Goal: Task Accomplishment & Management: Use online tool/utility

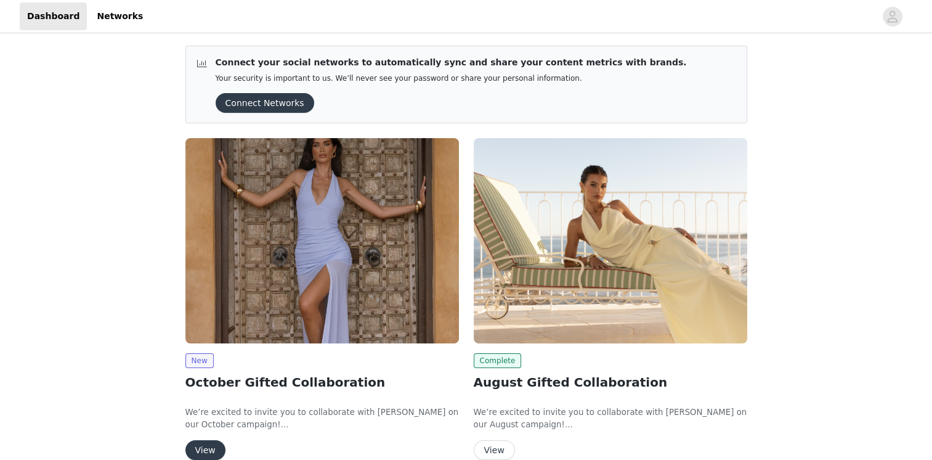
scroll to position [62, 0]
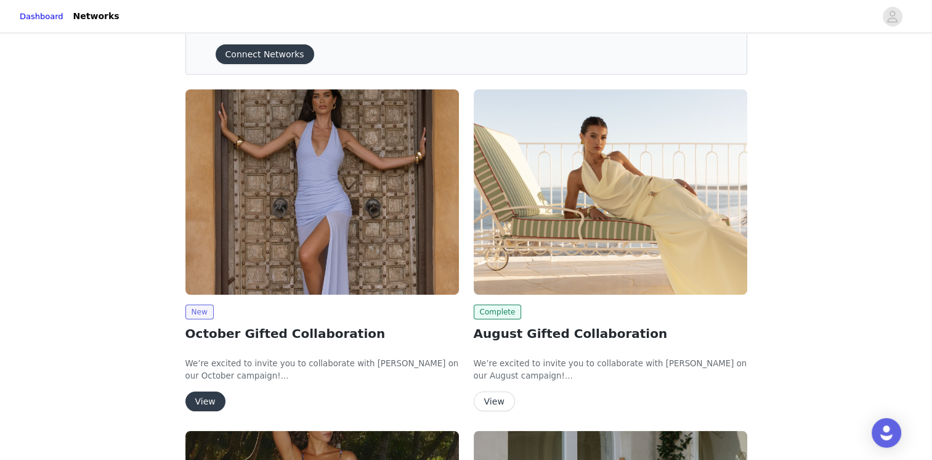
scroll to position [123, 0]
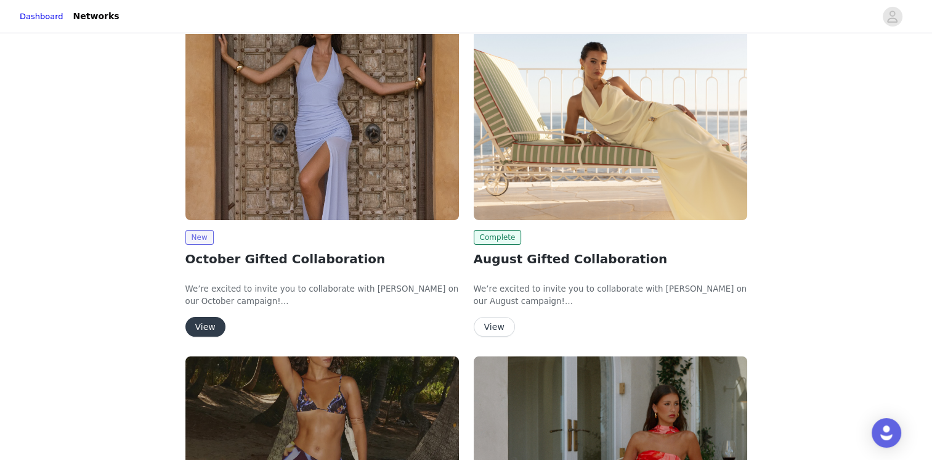
click at [210, 325] on button "View" at bounding box center [205, 327] width 40 height 20
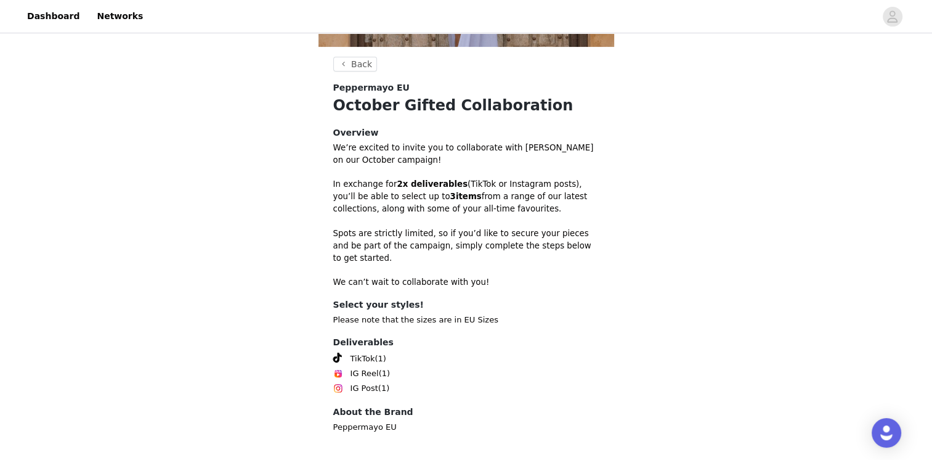
scroll to position [328, 0]
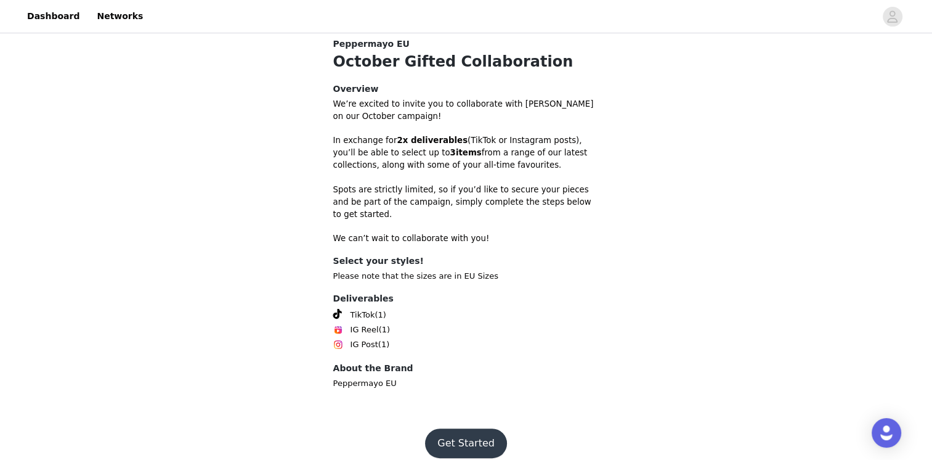
click at [484, 428] on button "Get Started" at bounding box center [466, 443] width 82 height 30
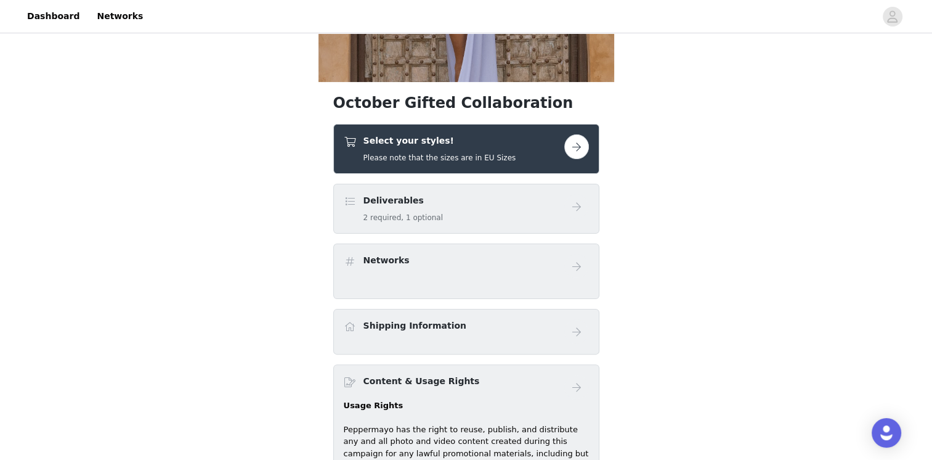
scroll to position [246, 0]
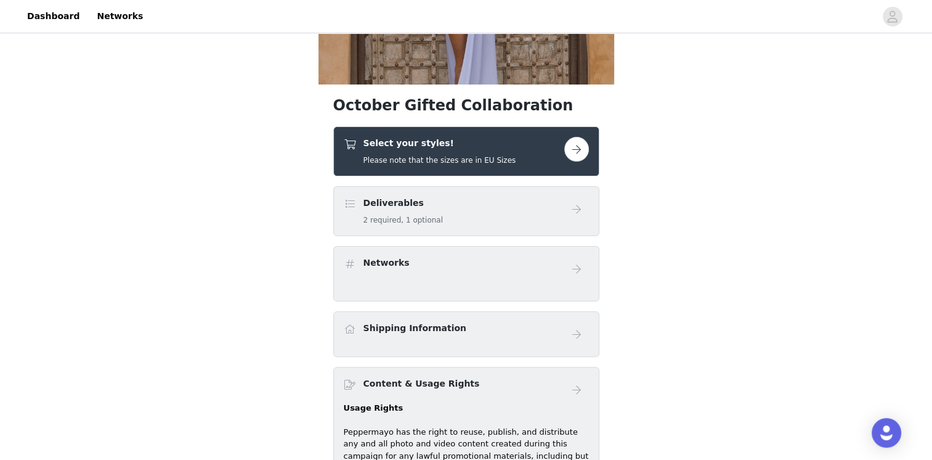
click at [567, 144] on button "button" at bounding box center [576, 149] width 25 height 25
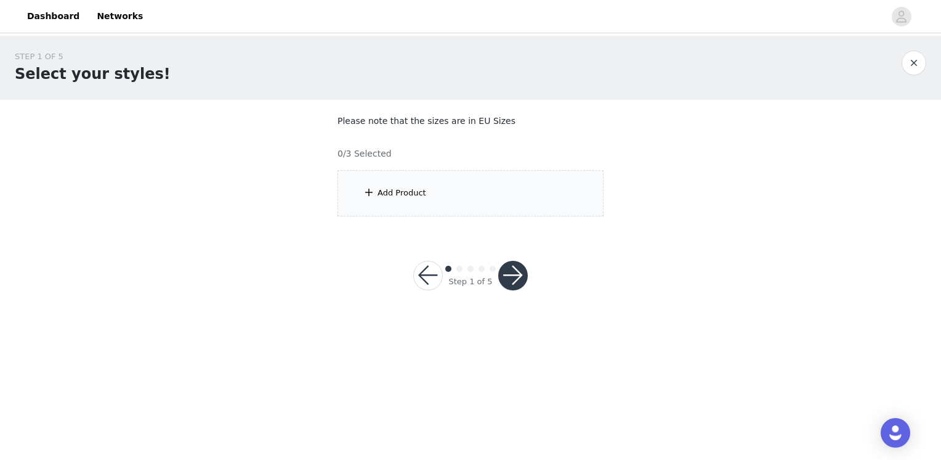
click at [414, 196] on div "Add Product" at bounding box center [402, 193] width 49 height 12
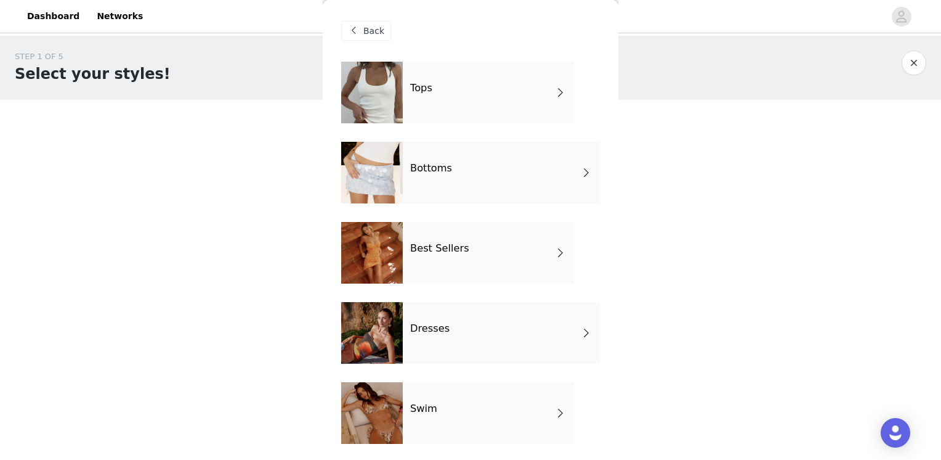
click at [471, 99] on div "Tops" at bounding box center [488, 93] width 171 height 62
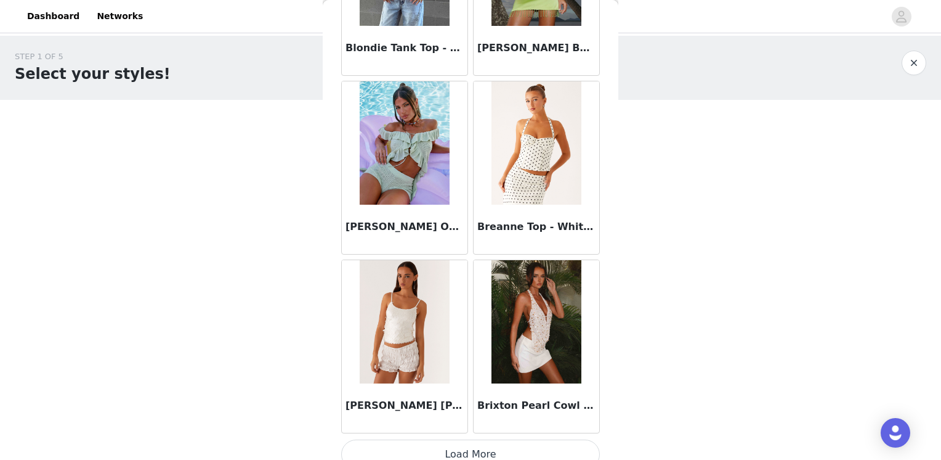
scroll to position [1422, 0]
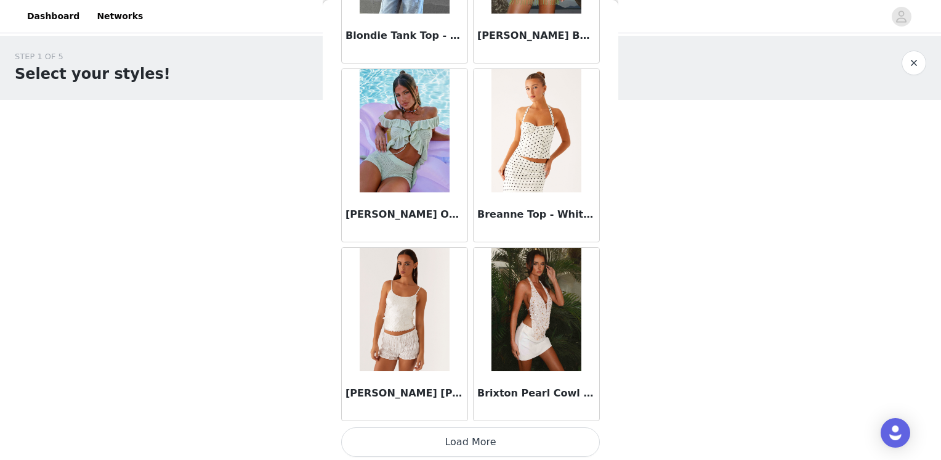
click at [480, 443] on button "Load More" at bounding box center [470, 442] width 259 height 30
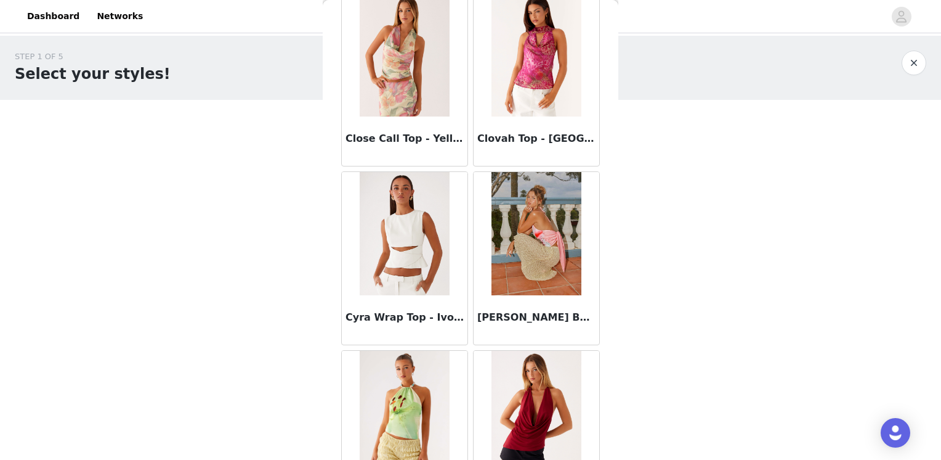
scroll to position [3206, 0]
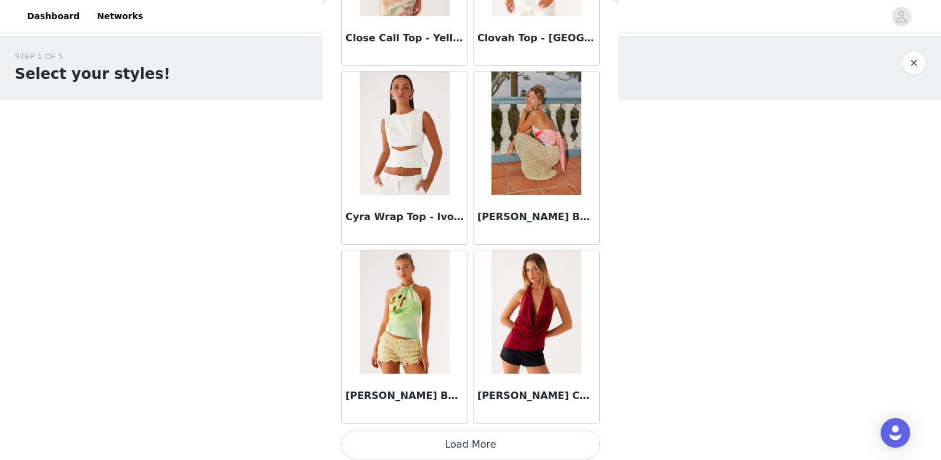
click at [452, 440] on button "Load More" at bounding box center [470, 444] width 259 height 30
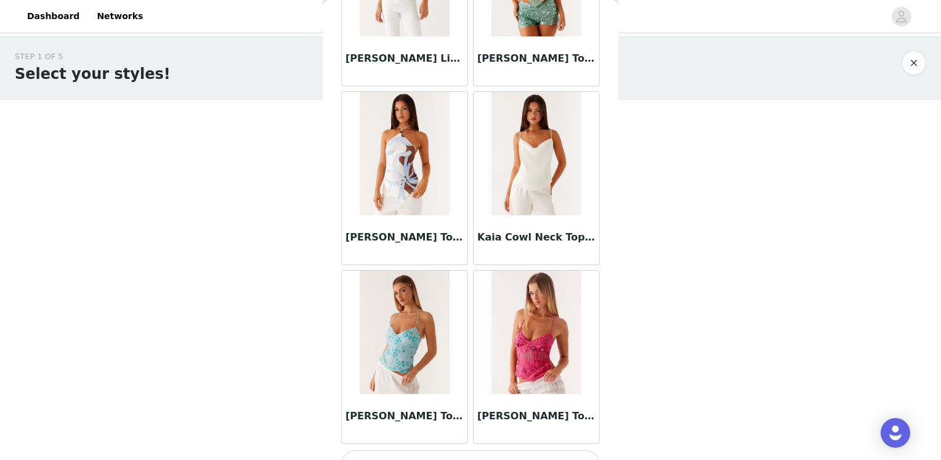
scroll to position [4991, 0]
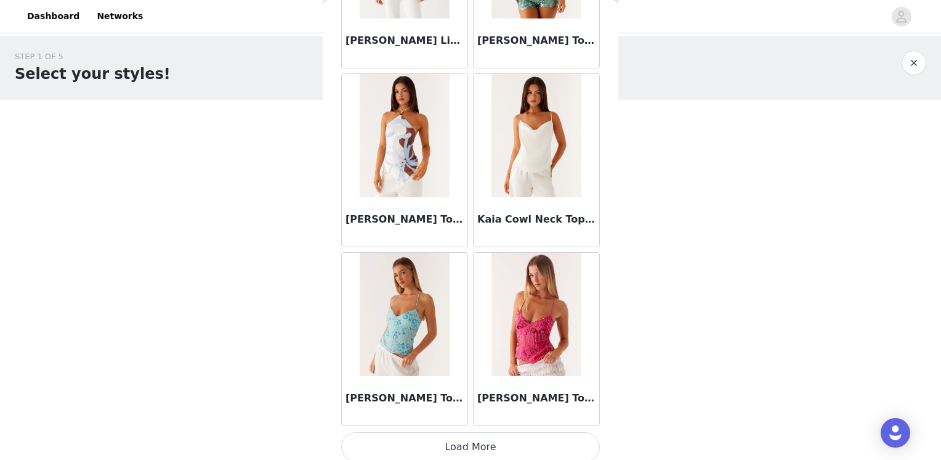
click at [469, 435] on button "Load More" at bounding box center [470, 447] width 259 height 30
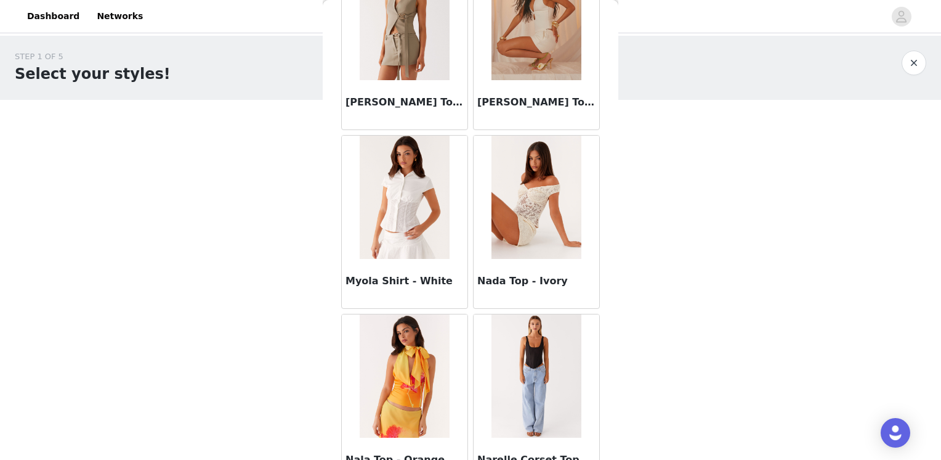
scroll to position [6775, 0]
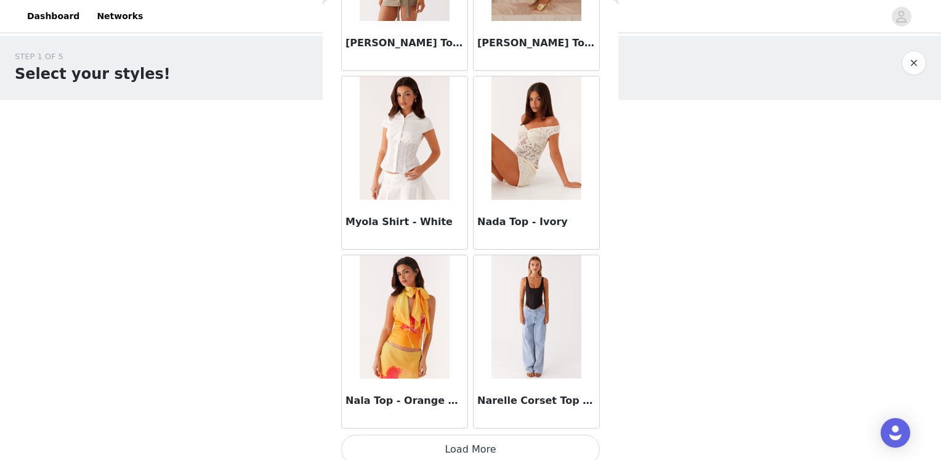
click at [471, 434] on button "Load More" at bounding box center [470, 449] width 259 height 30
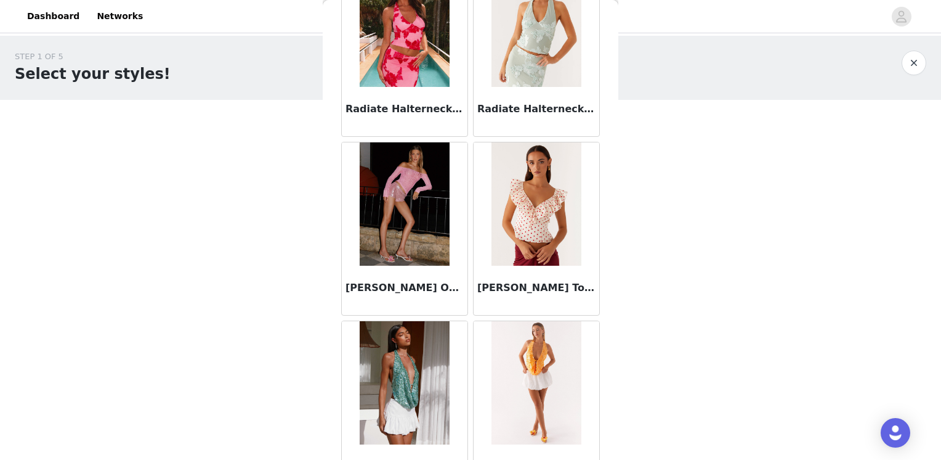
scroll to position [8559, 0]
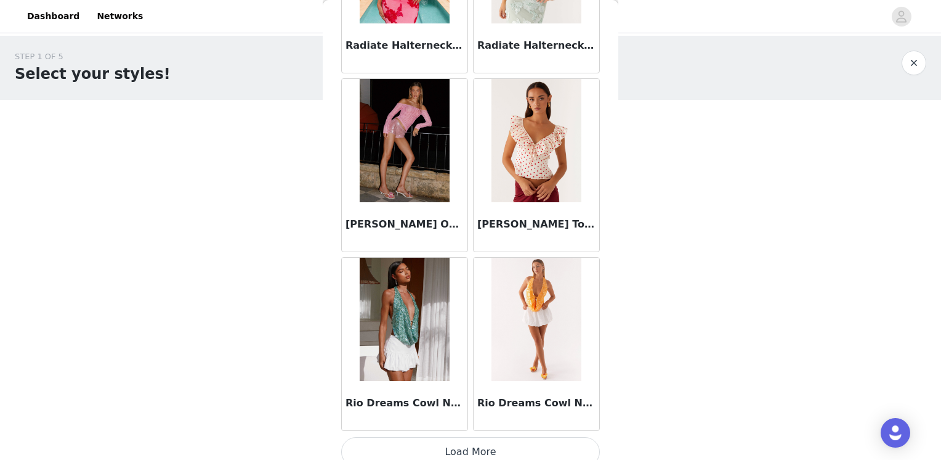
click at [456, 442] on button "Load More" at bounding box center [470, 452] width 259 height 30
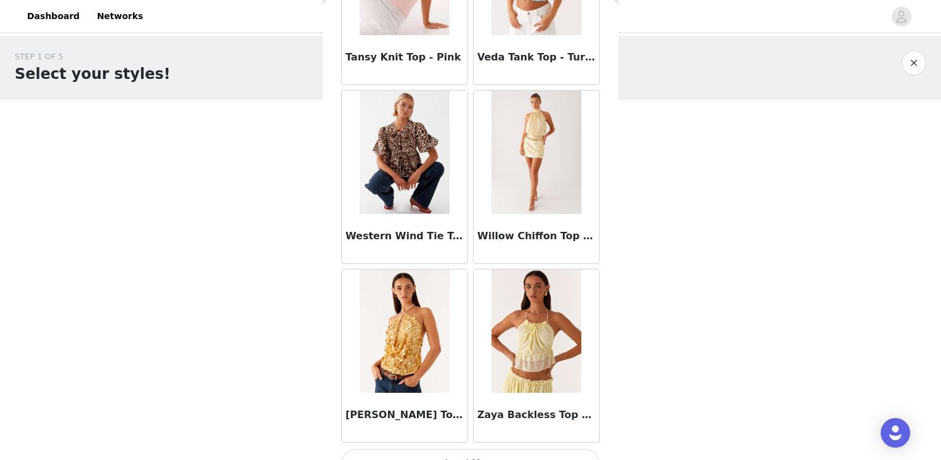
scroll to position [10343, 0]
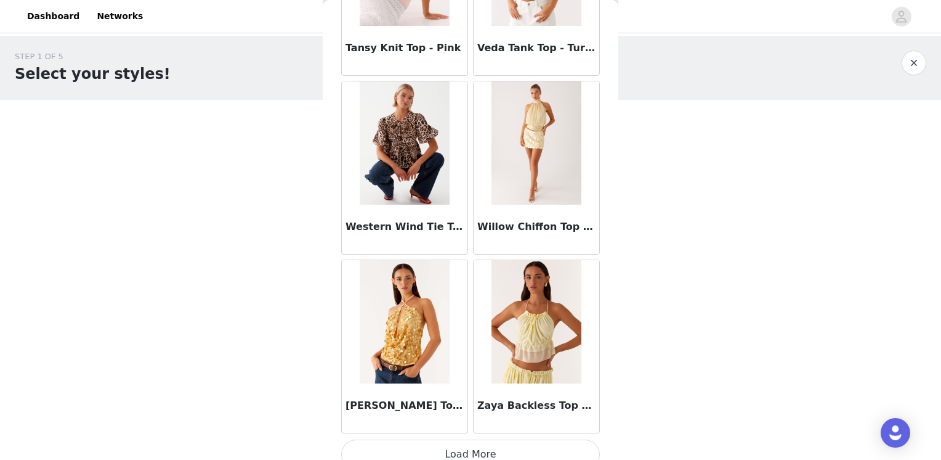
click at [506, 439] on button "Load More" at bounding box center [470, 454] width 259 height 30
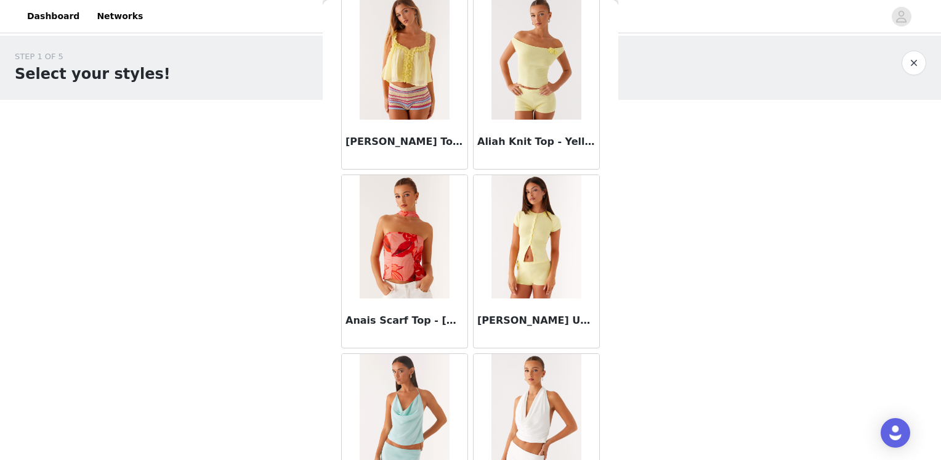
scroll to position [0, 0]
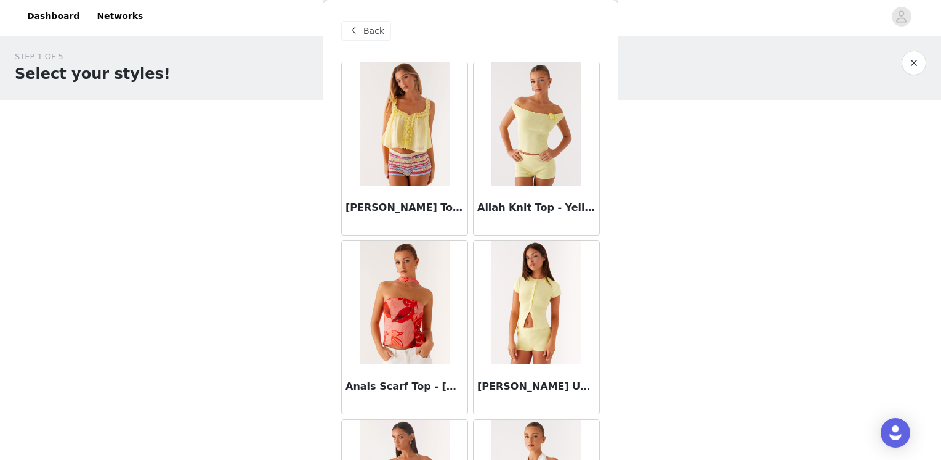
click at [360, 30] on span at bounding box center [353, 30] width 15 height 15
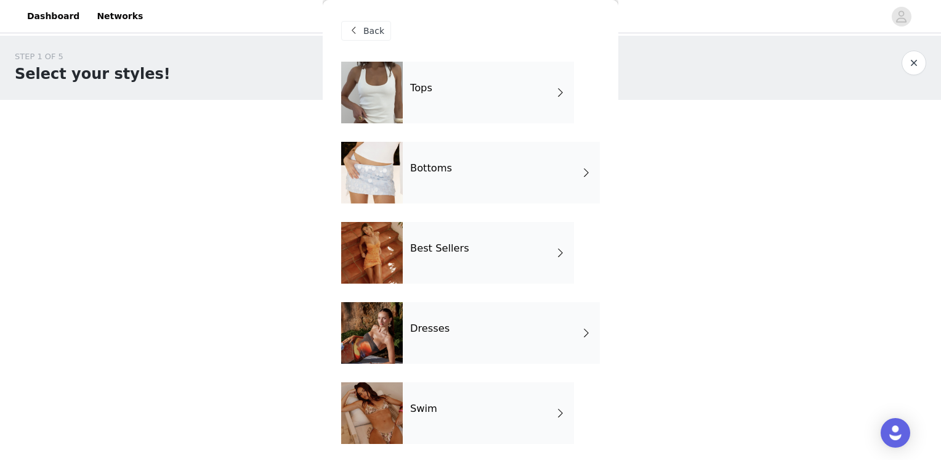
click at [492, 180] on div "Bottoms" at bounding box center [501, 173] width 197 height 62
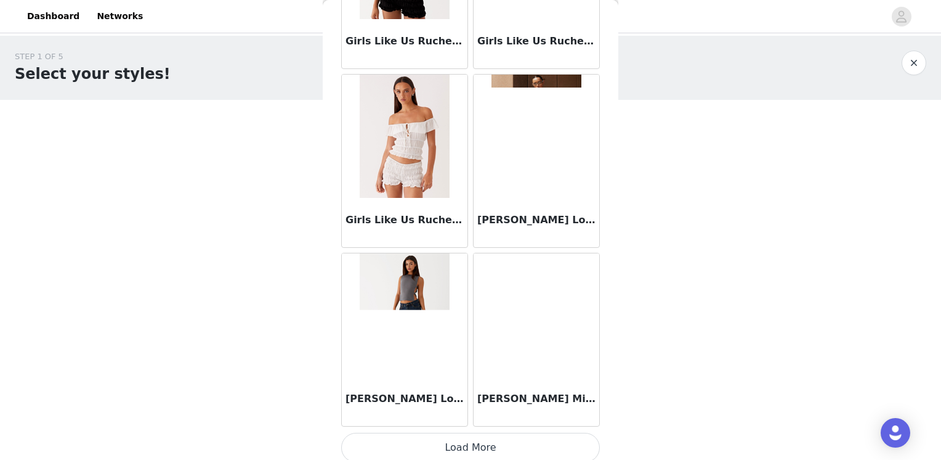
scroll to position [1422, 0]
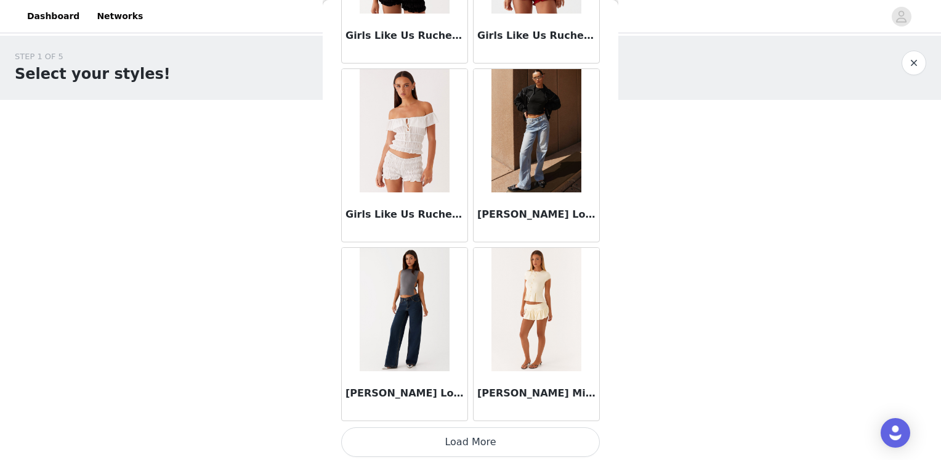
click at [493, 437] on button "Load More" at bounding box center [470, 442] width 259 height 30
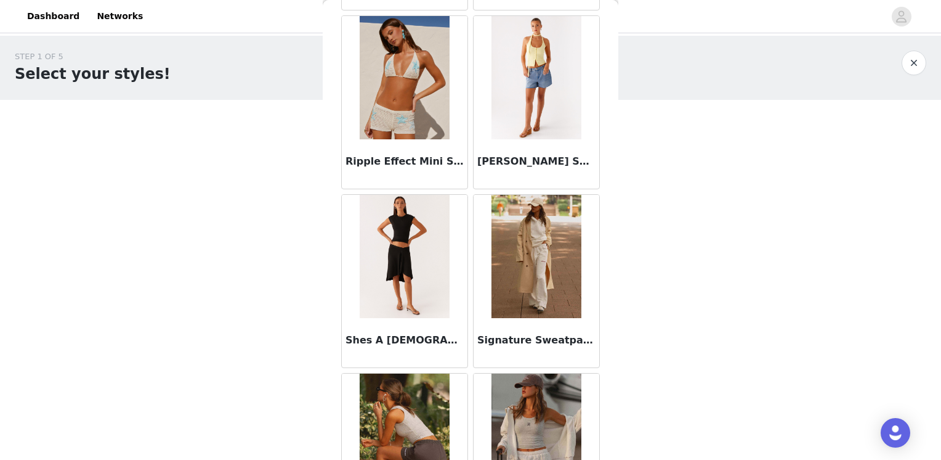
scroll to position [3206, 0]
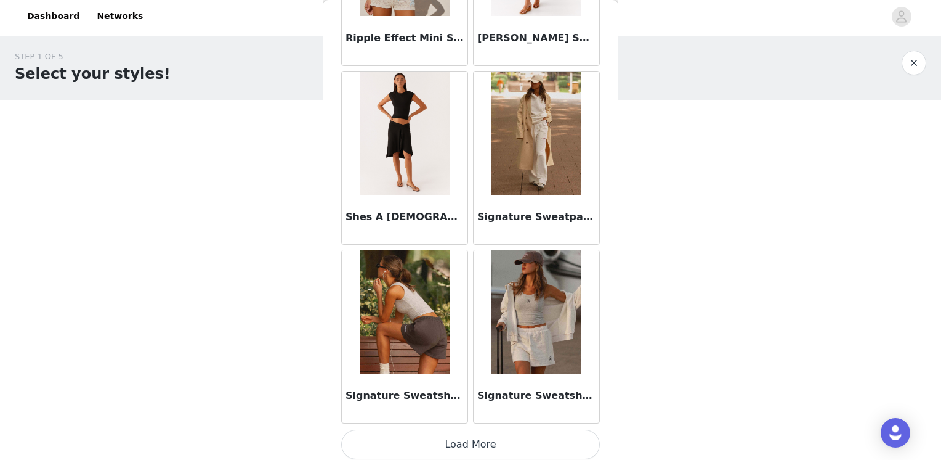
click at [486, 429] on button "Load More" at bounding box center [470, 444] width 259 height 30
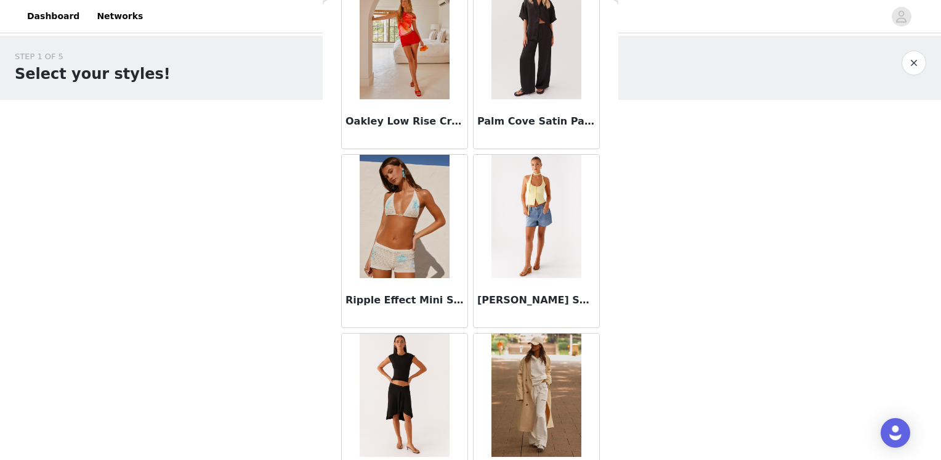
scroll to position [0, 0]
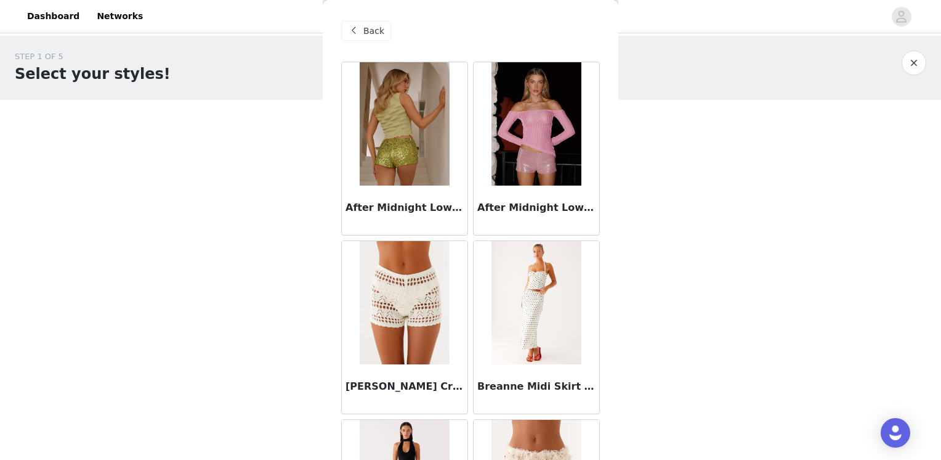
click at [367, 26] on span "Back" at bounding box center [373, 31] width 21 height 13
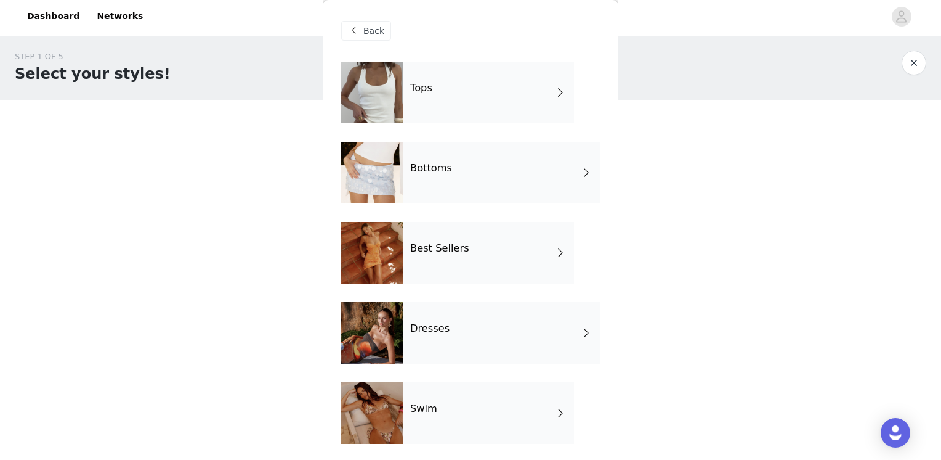
click at [503, 270] on div "Best Sellers" at bounding box center [488, 253] width 171 height 62
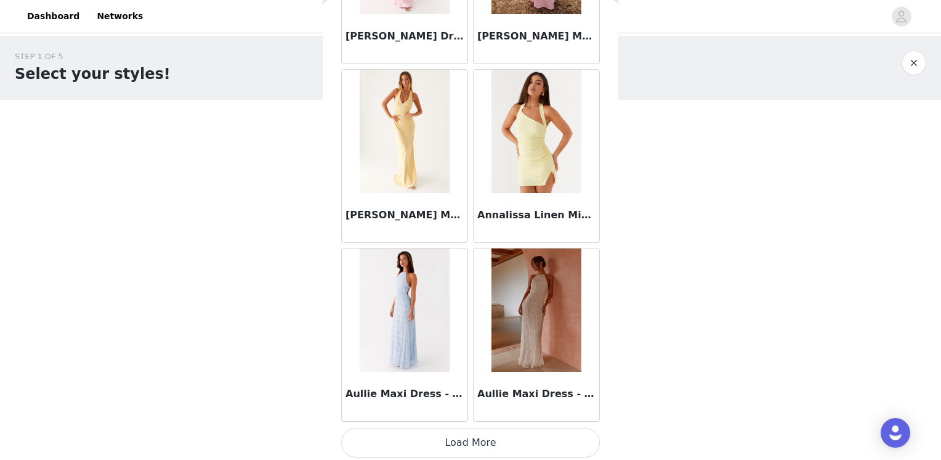
scroll to position [1422, 0]
click at [458, 443] on button "Load More" at bounding box center [470, 442] width 259 height 30
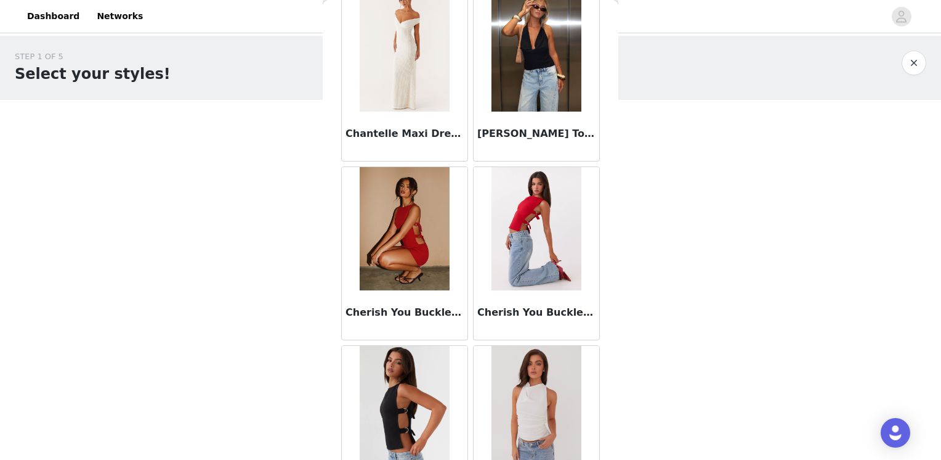
scroll to position [3206, 0]
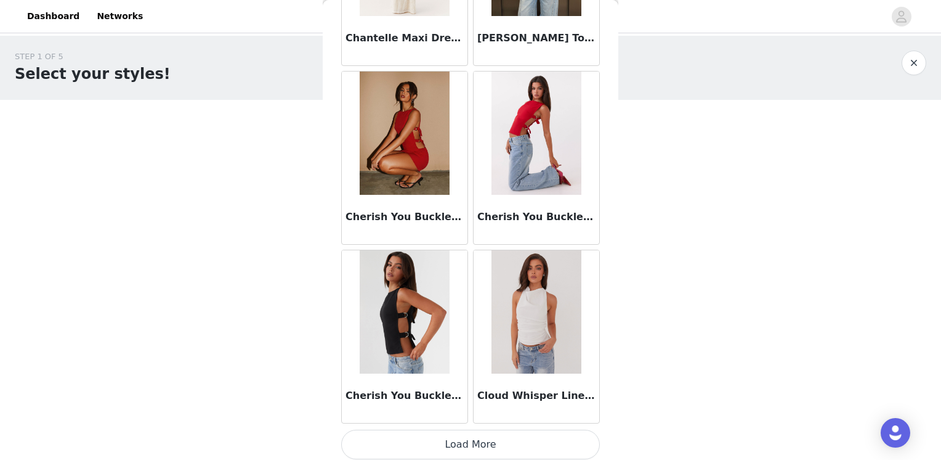
click at [480, 447] on button "Load More" at bounding box center [470, 444] width 259 height 30
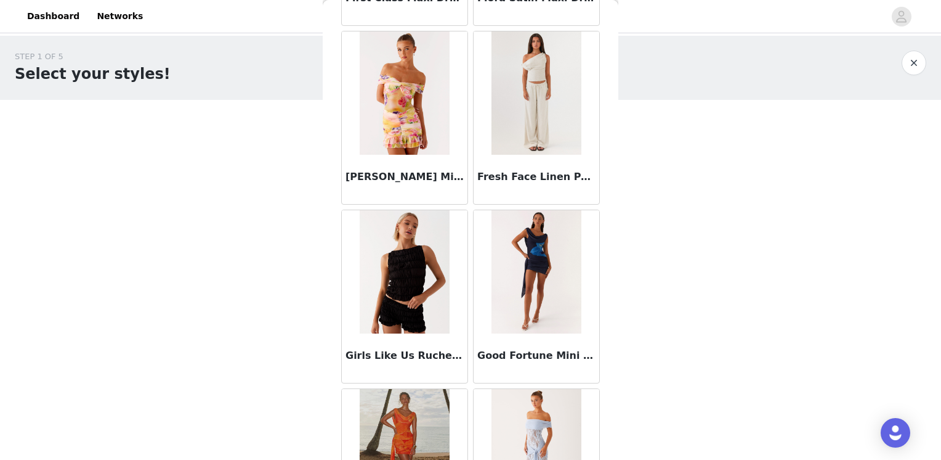
scroll to position [4991, 0]
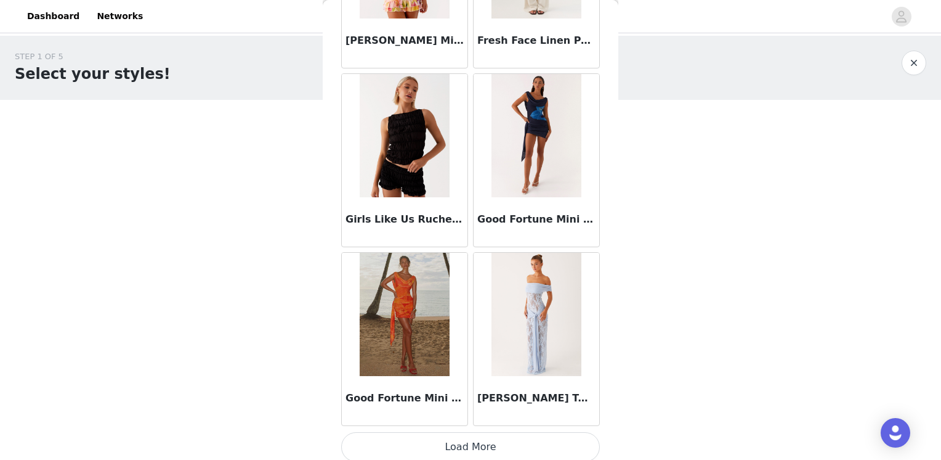
click at [479, 442] on button "Load More" at bounding box center [470, 447] width 259 height 30
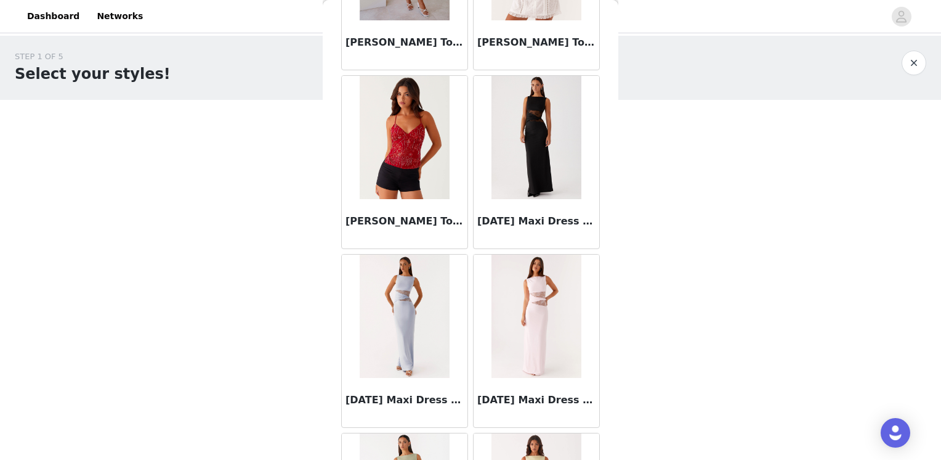
scroll to position [6775, 0]
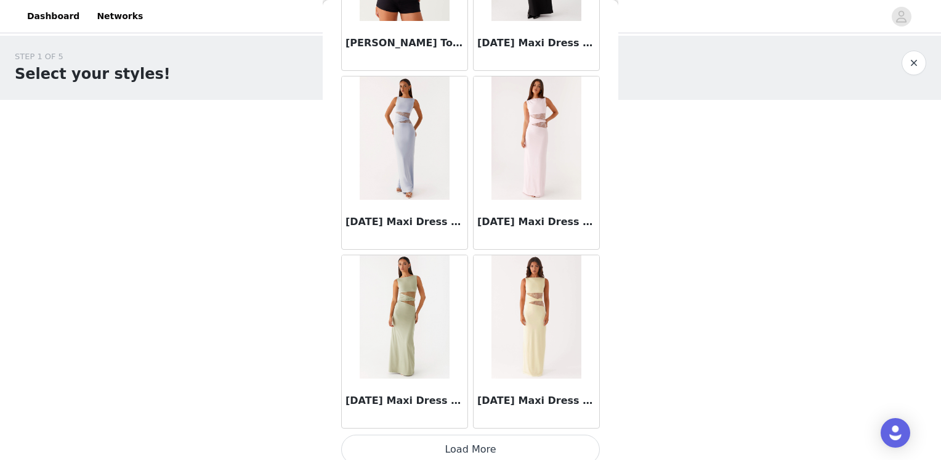
click at [470, 442] on button "Load More" at bounding box center [470, 449] width 259 height 30
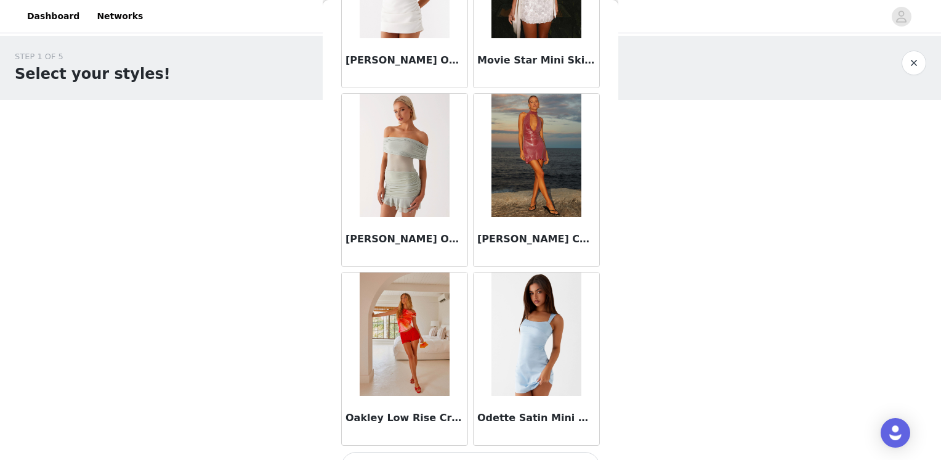
scroll to position [8559, 0]
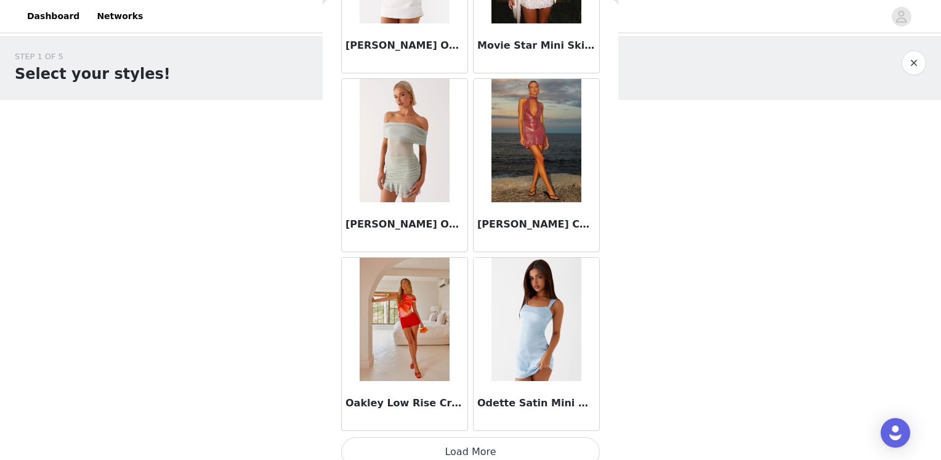
click at [466, 437] on button "Load More" at bounding box center [470, 452] width 259 height 30
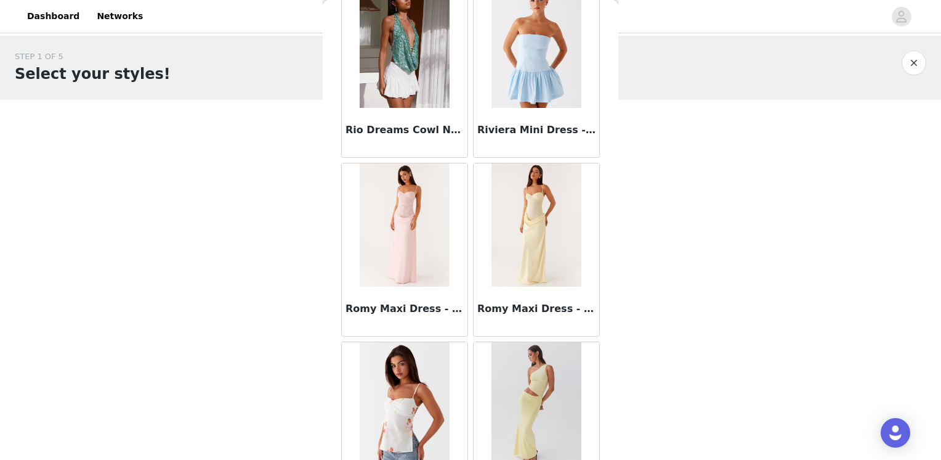
scroll to position [10343, 0]
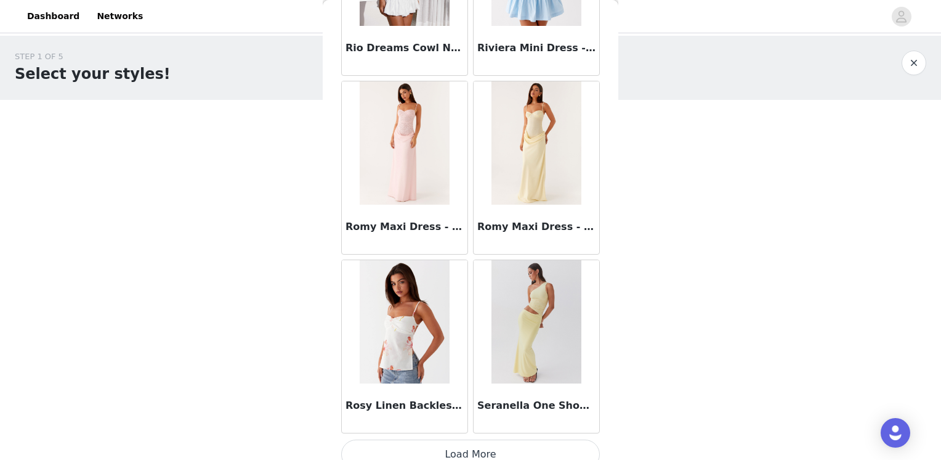
click at [476, 442] on button "Load More" at bounding box center [470, 454] width 259 height 30
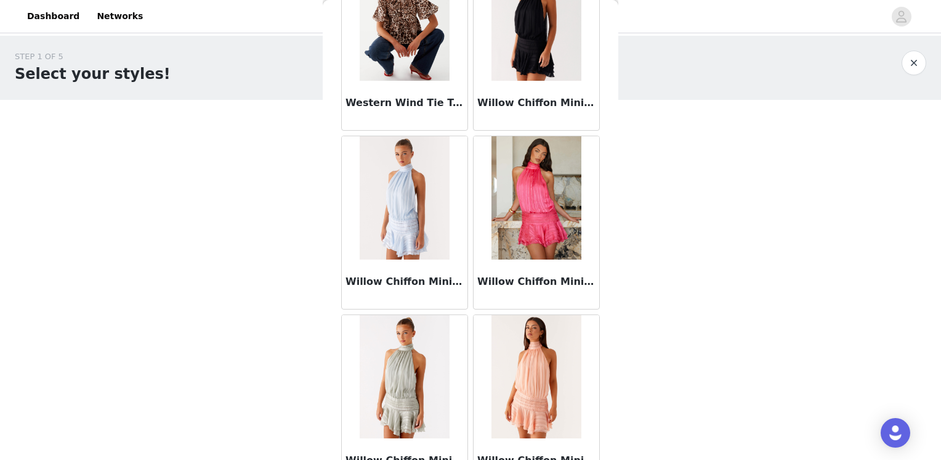
scroll to position [12127, 0]
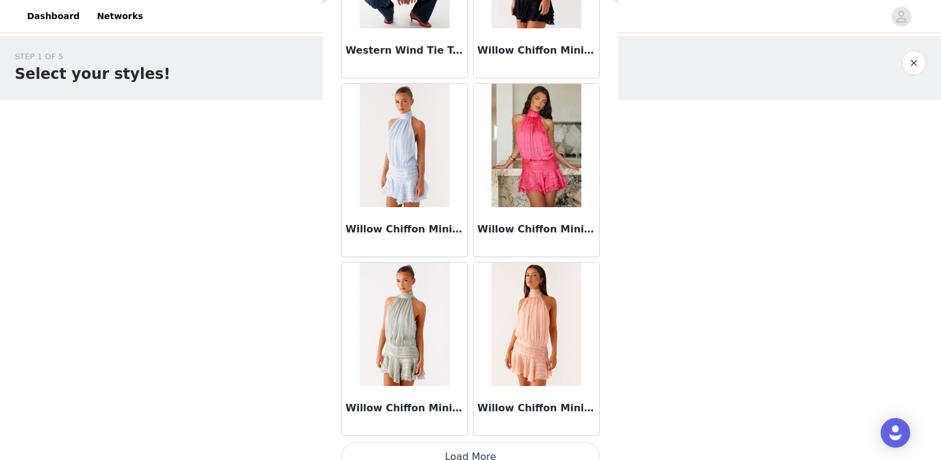
click at [487, 442] on button "Load More" at bounding box center [470, 457] width 259 height 30
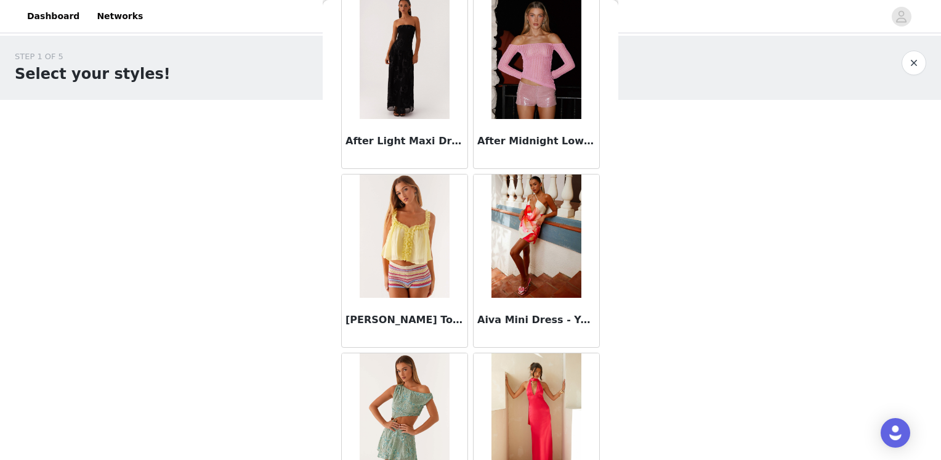
scroll to position [0, 0]
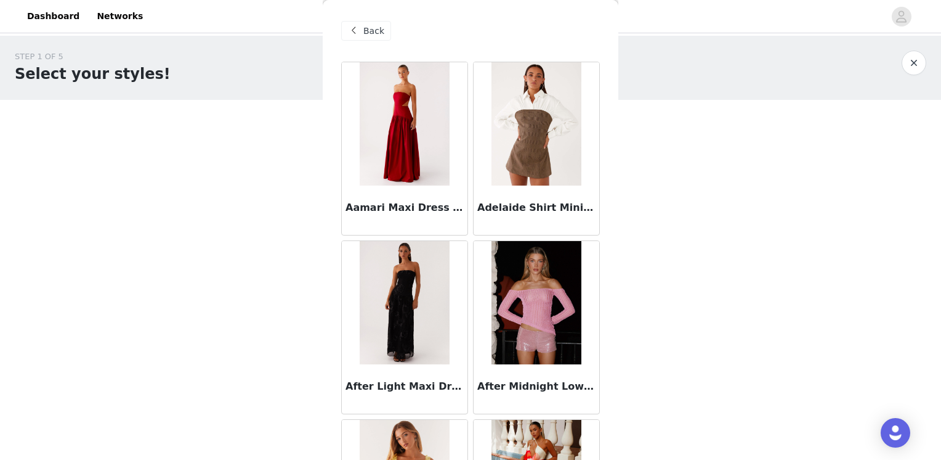
click at [360, 31] on span at bounding box center [353, 30] width 15 height 15
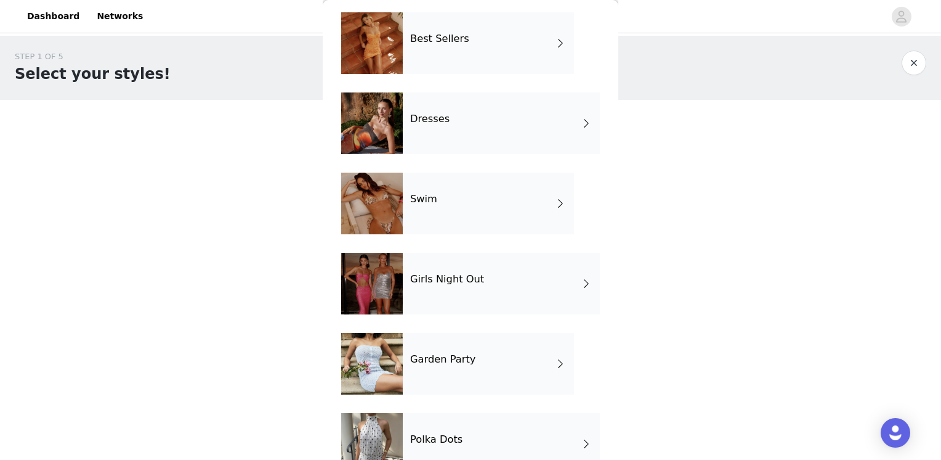
scroll to position [180, 0]
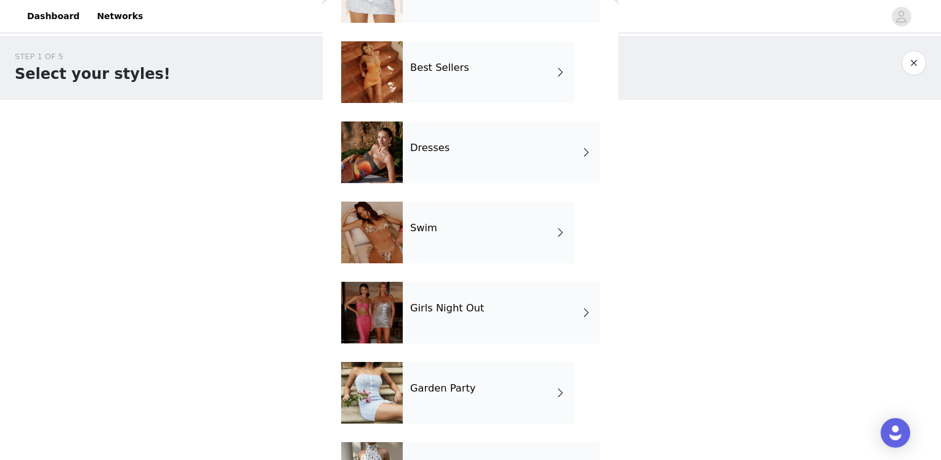
click at [471, 129] on div "Dresses" at bounding box center [501, 152] width 197 height 62
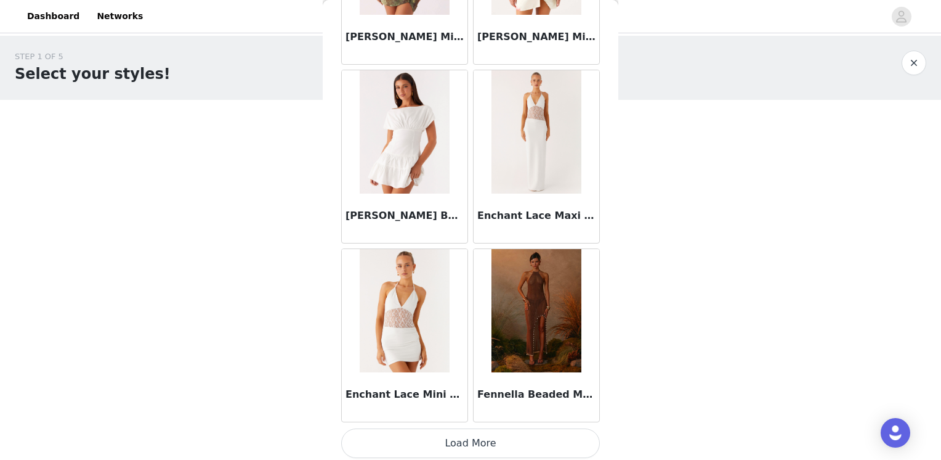
scroll to position [1422, 0]
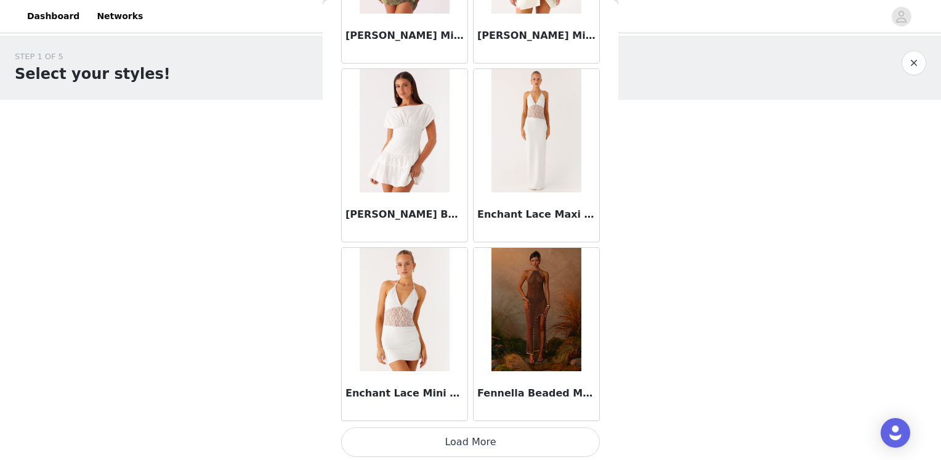
click at [508, 452] on button "Load More" at bounding box center [470, 442] width 259 height 30
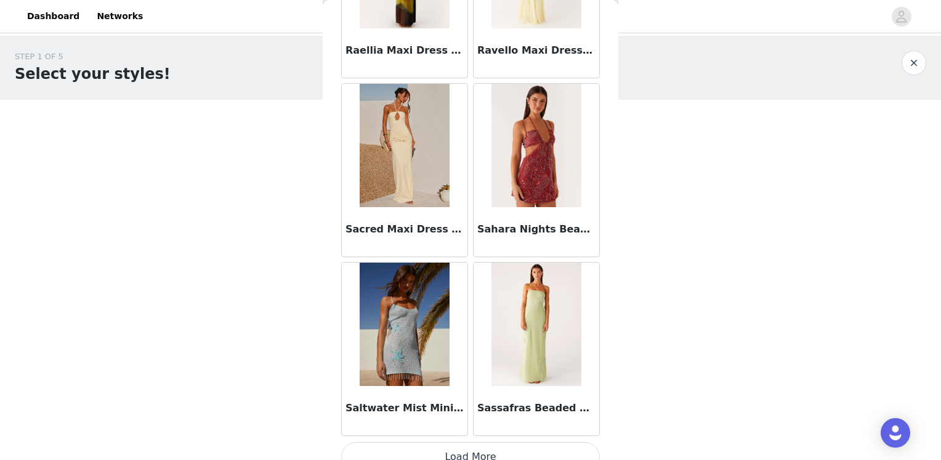
scroll to position [3206, 0]
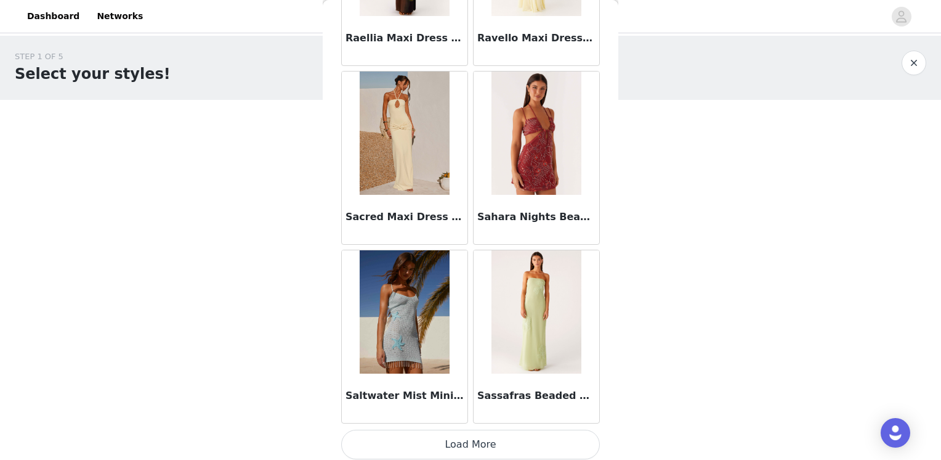
click at [491, 440] on button "Load More" at bounding box center [470, 444] width 259 height 30
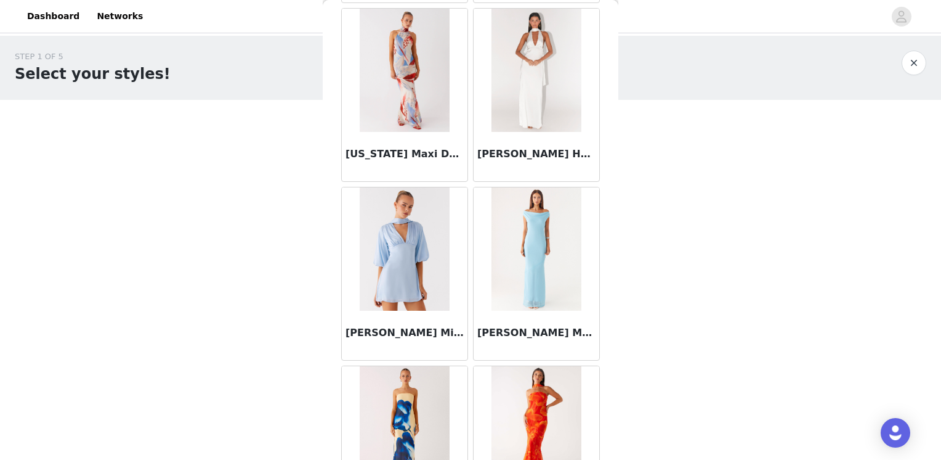
scroll to position [4991, 0]
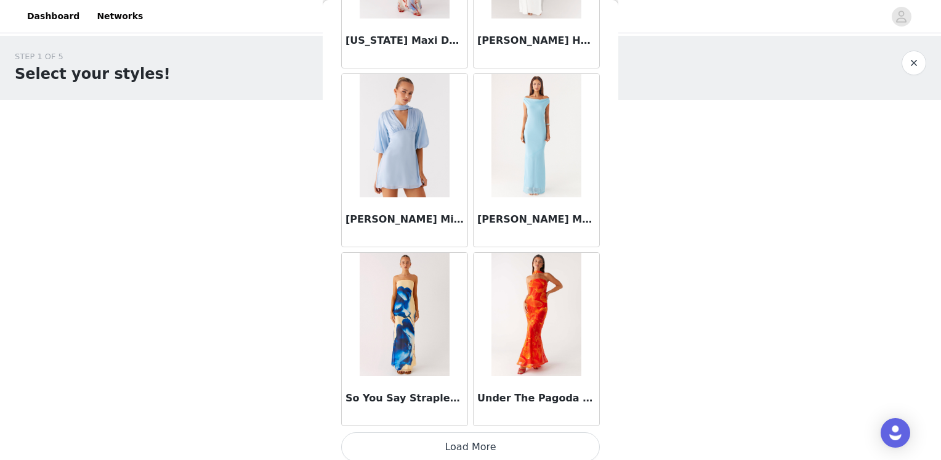
click at [460, 443] on button "Load More" at bounding box center [470, 447] width 259 height 30
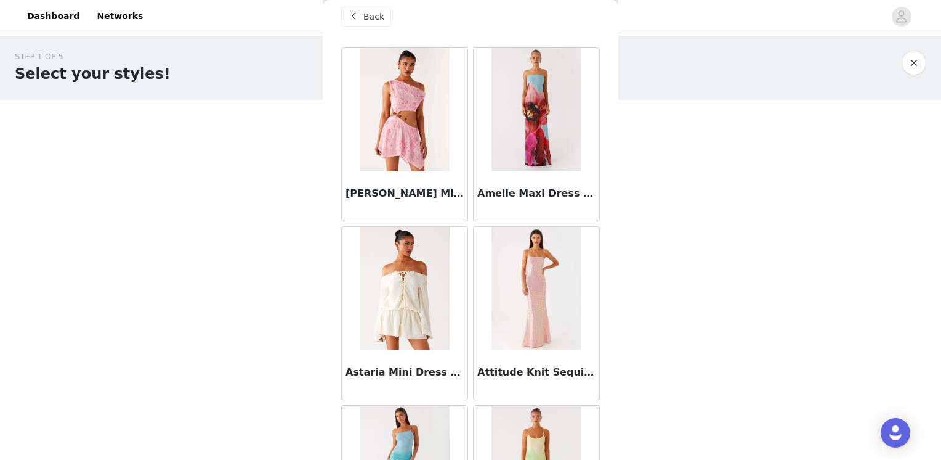
scroll to position [0, 0]
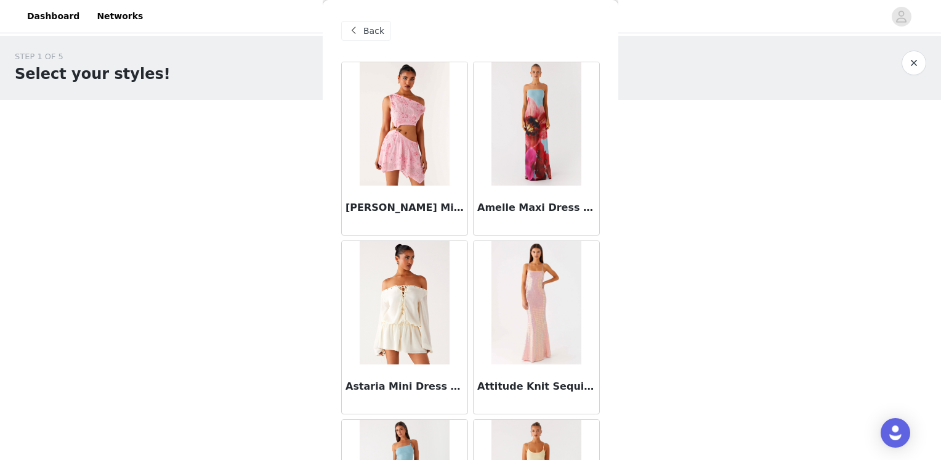
click at [351, 25] on span at bounding box center [353, 30] width 15 height 15
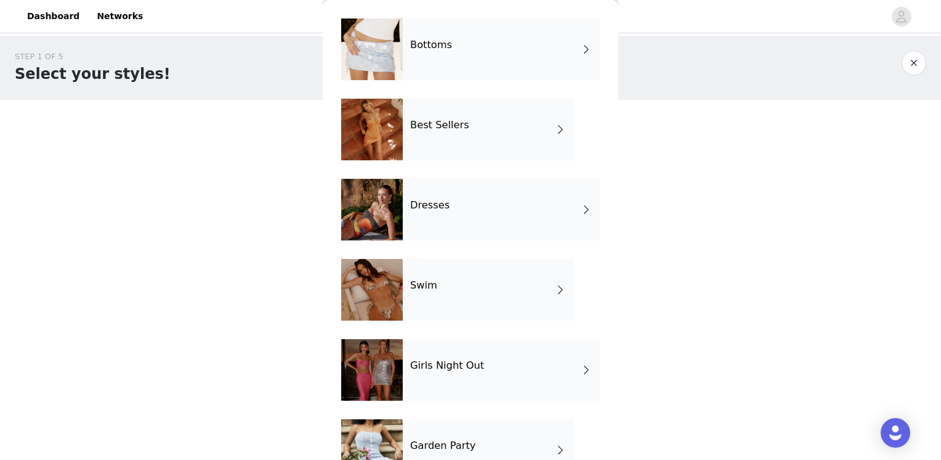
scroll to position [185, 0]
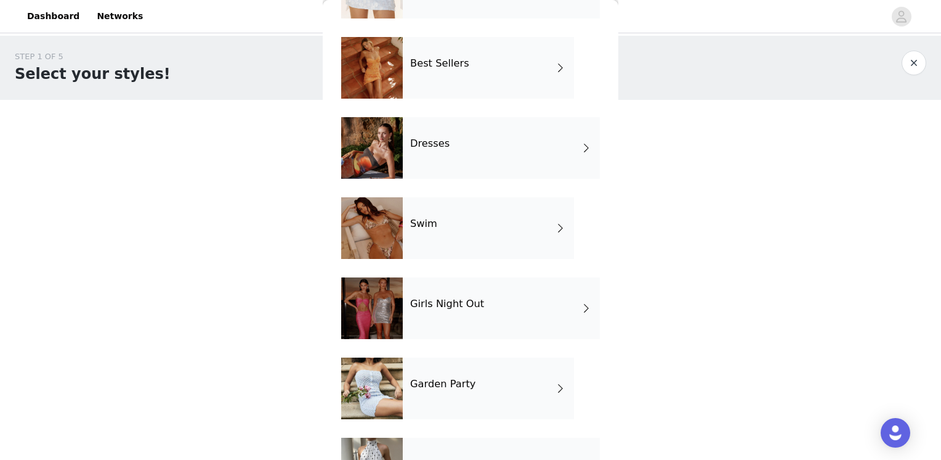
click at [474, 221] on div "Swim" at bounding box center [488, 228] width 171 height 62
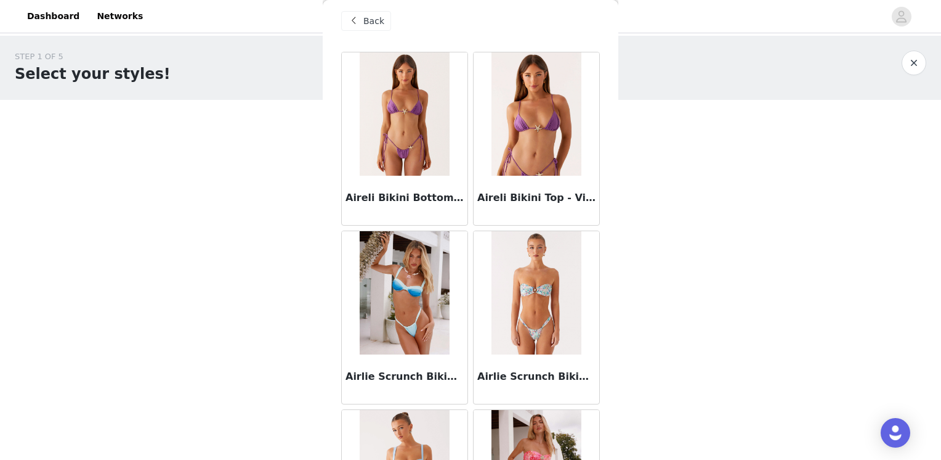
scroll to position [0, 0]
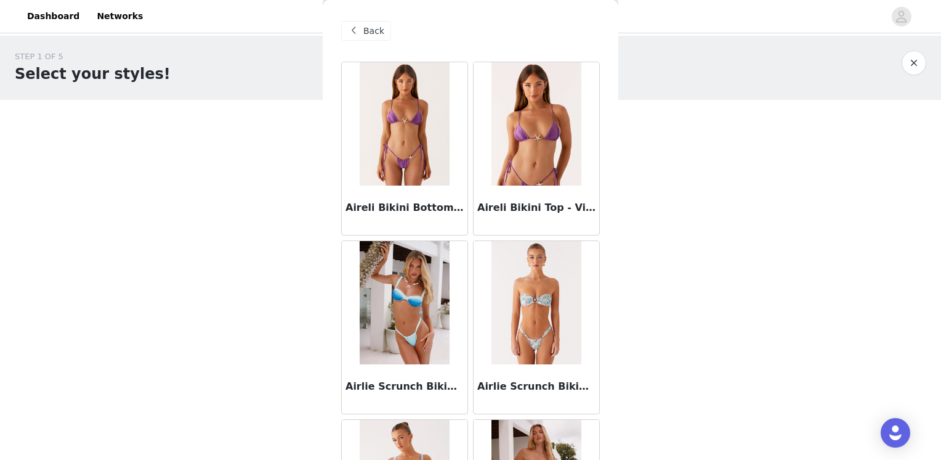
click at [372, 27] on span "Back" at bounding box center [373, 31] width 21 height 13
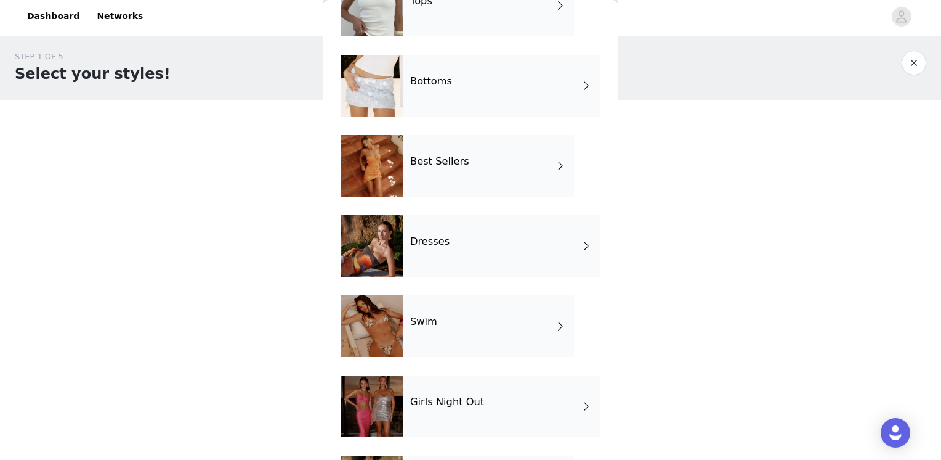
scroll to position [242, 0]
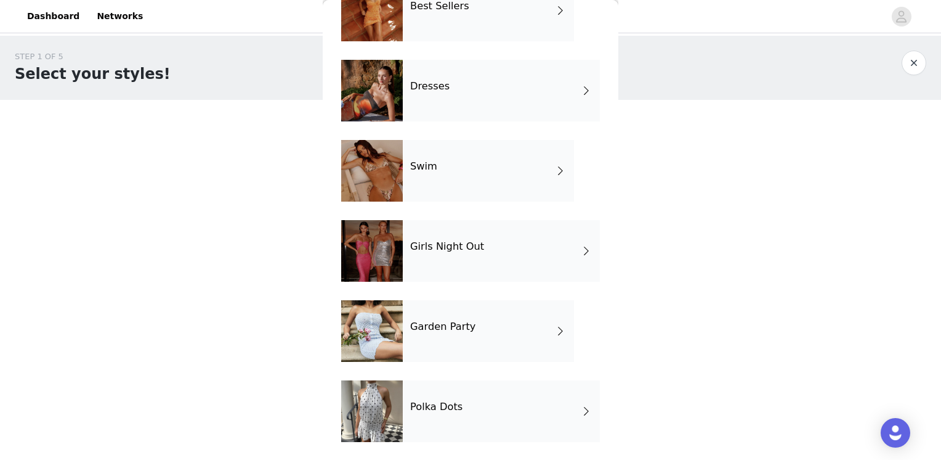
click at [503, 253] on div "Girls Night Out" at bounding box center [501, 251] width 197 height 62
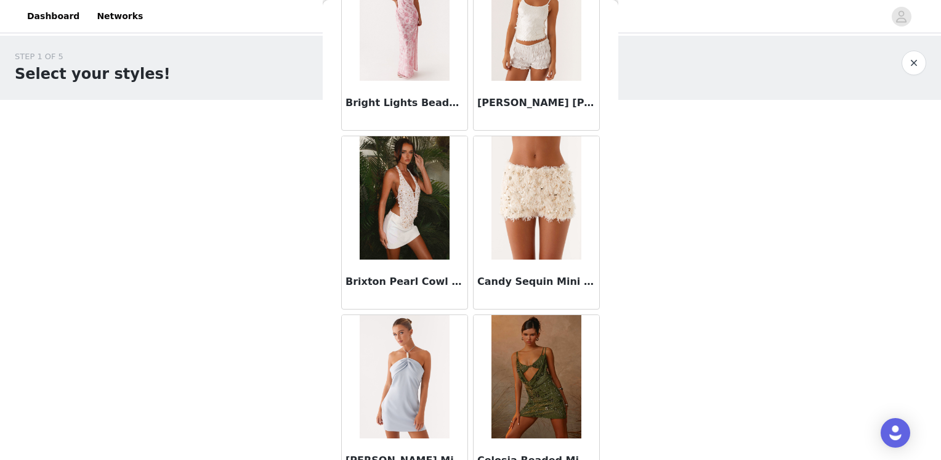
scroll to position [1422, 0]
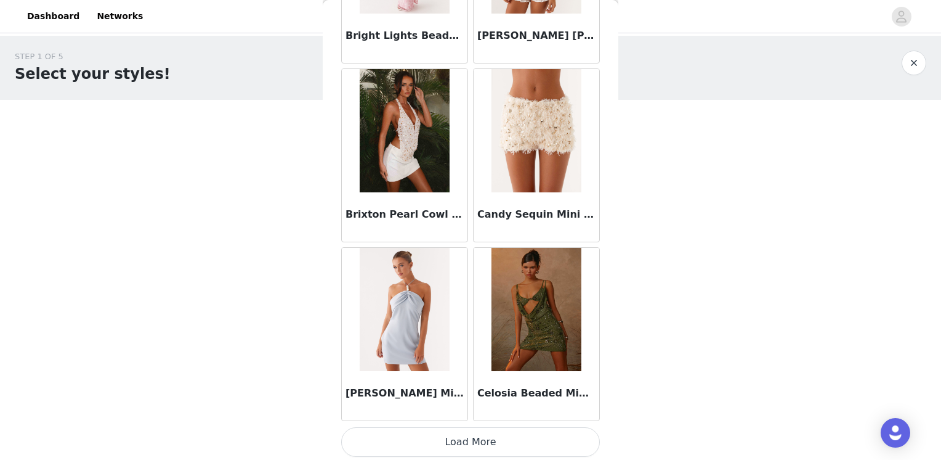
click at [481, 442] on button "Load More" at bounding box center [470, 442] width 259 height 30
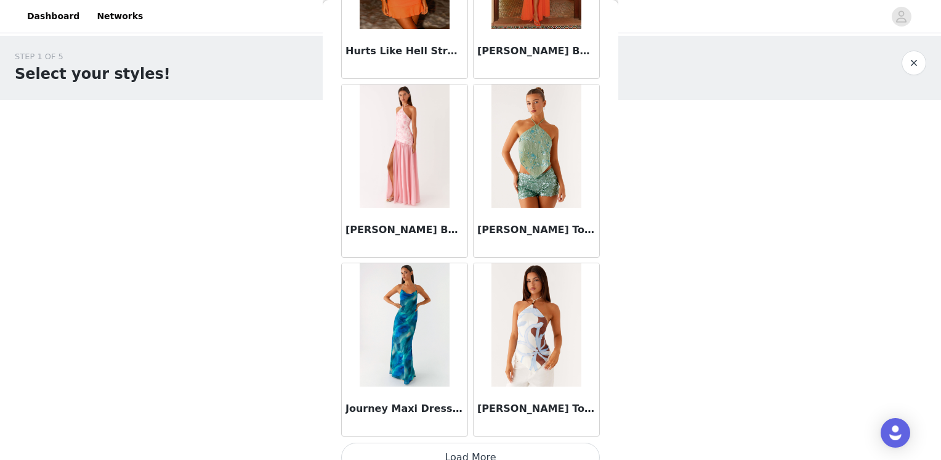
scroll to position [3206, 0]
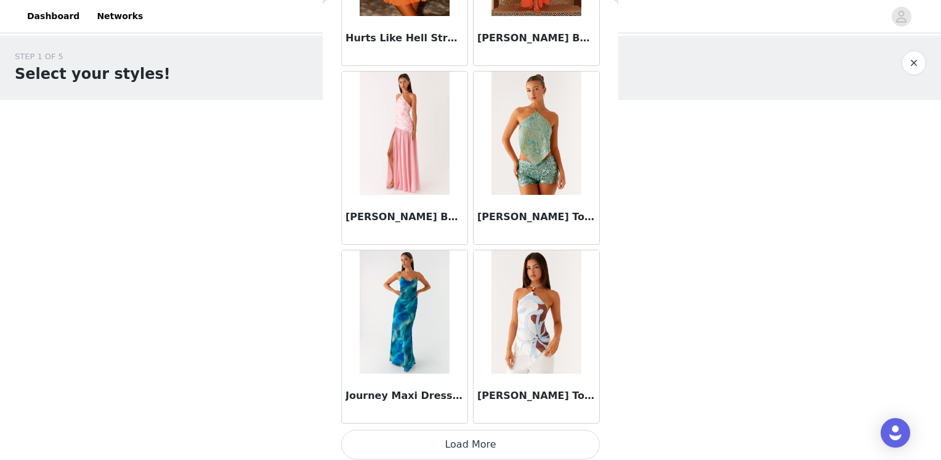
click at [466, 440] on button "Load More" at bounding box center [470, 444] width 259 height 30
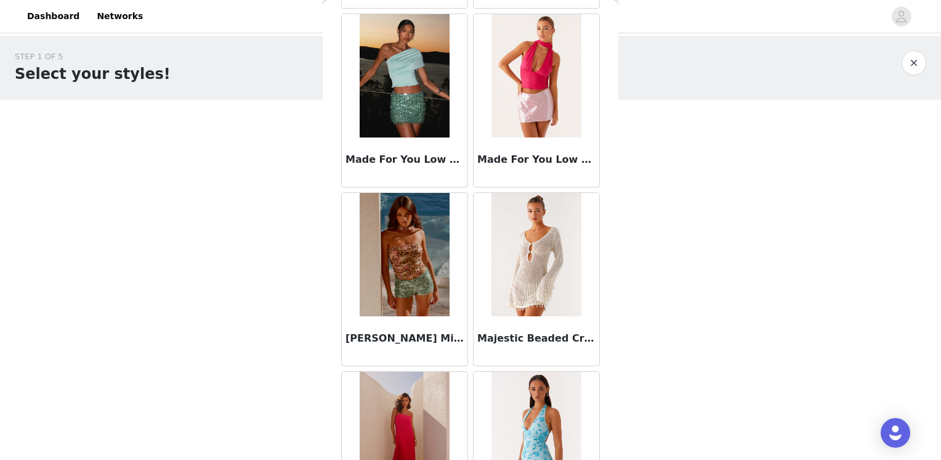
scroll to position [4991, 0]
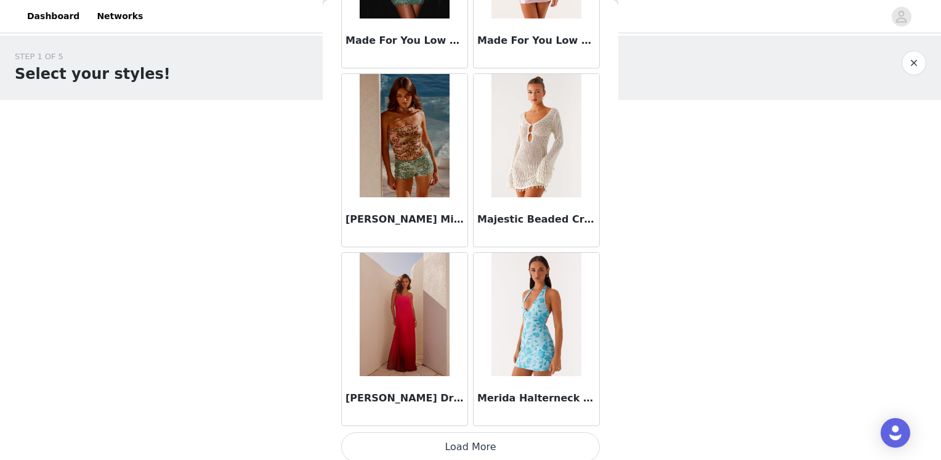
click at [477, 432] on button "Load More" at bounding box center [470, 447] width 259 height 30
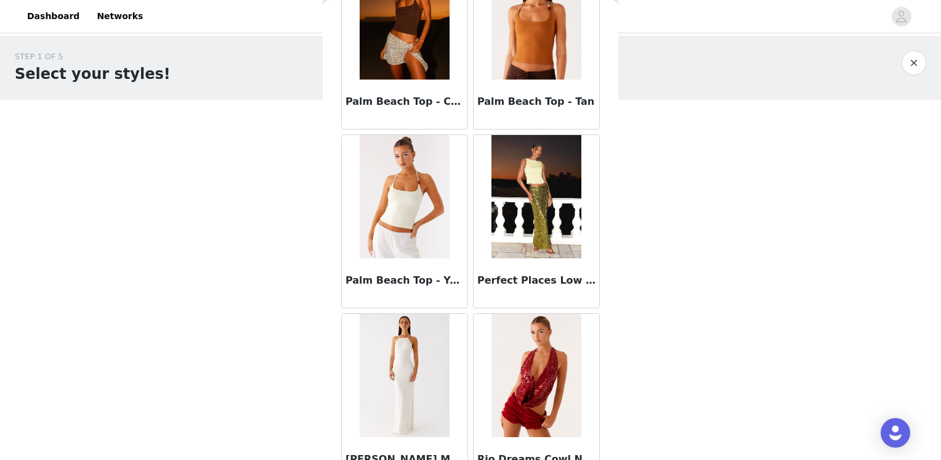
scroll to position [6775, 0]
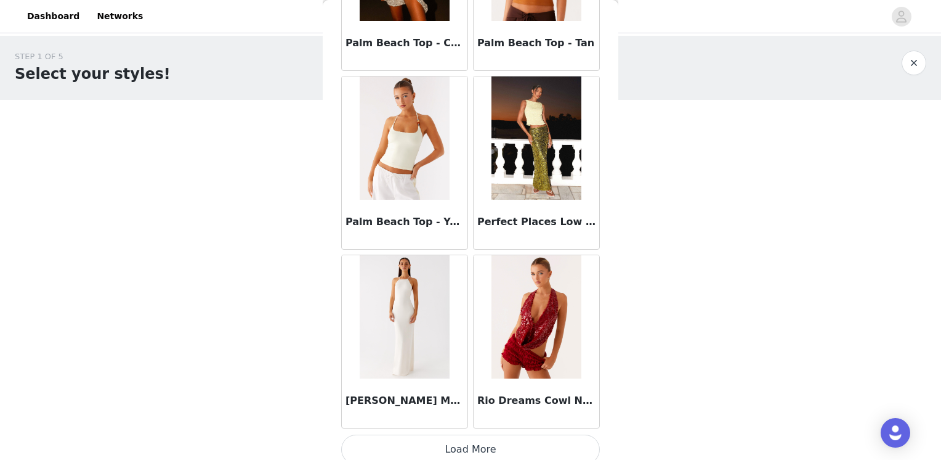
click at [473, 440] on button "Load More" at bounding box center [470, 449] width 259 height 30
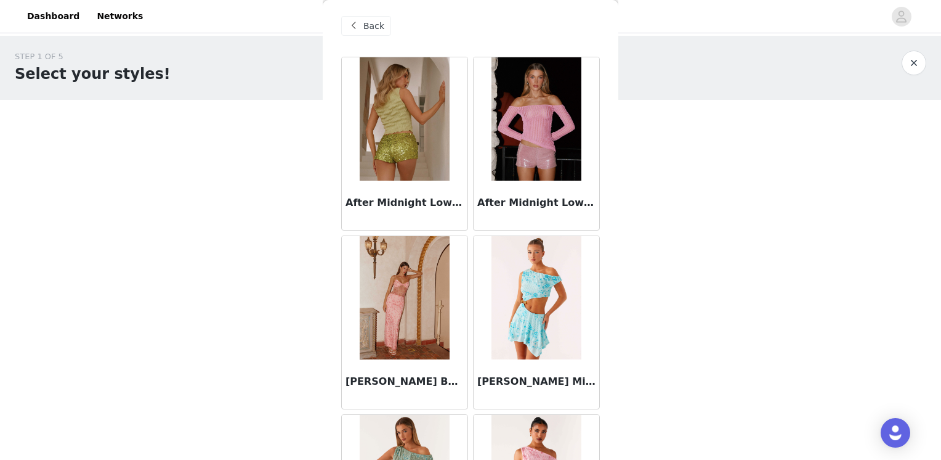
scroll to position [0, 0]
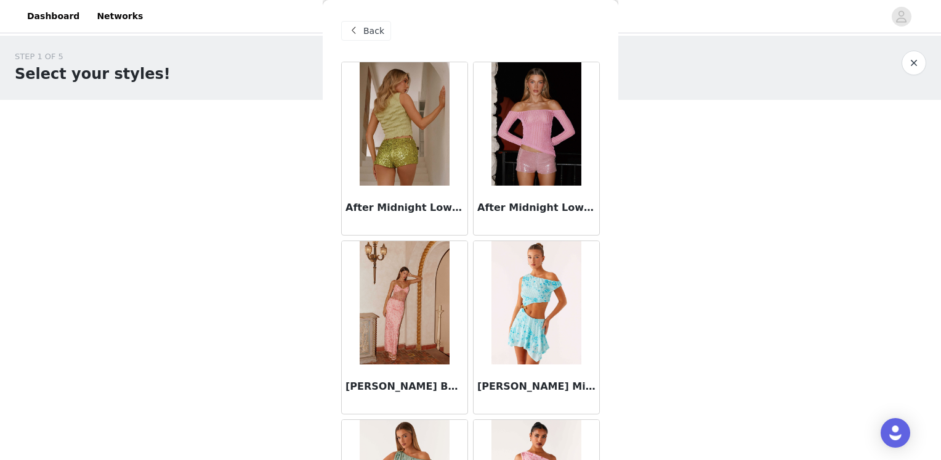
click at [375, 33] on span "Back" at bounding box center [373, 31] width 21 height 13
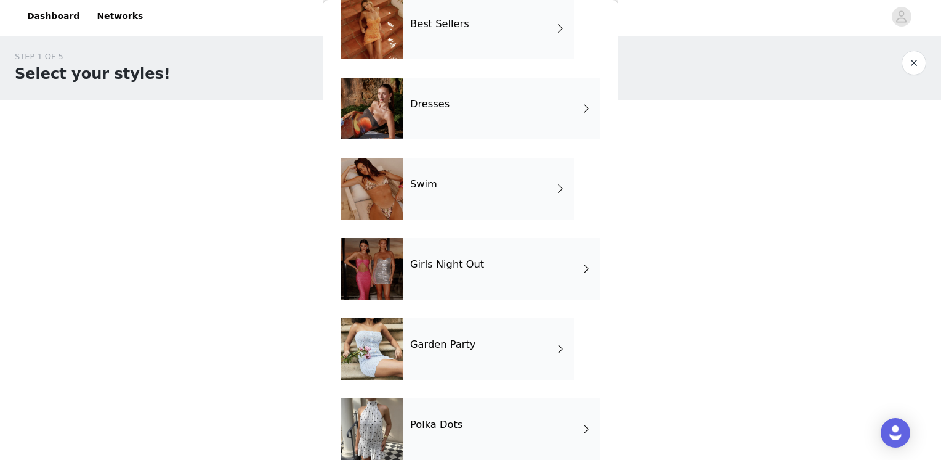
scroll to position [242, 0]
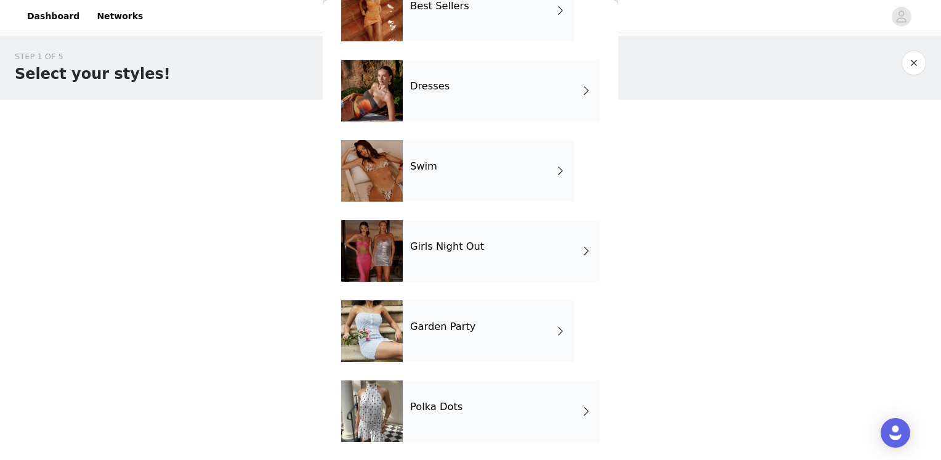
click at [480, 325] on div "Garden Party" at bounding box center [488, 331] width 171 height 62
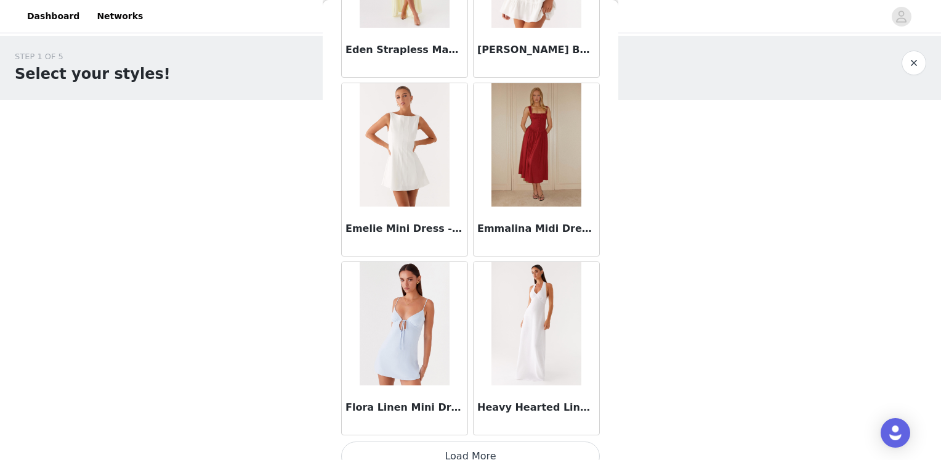
scroll to position [1417, 0]
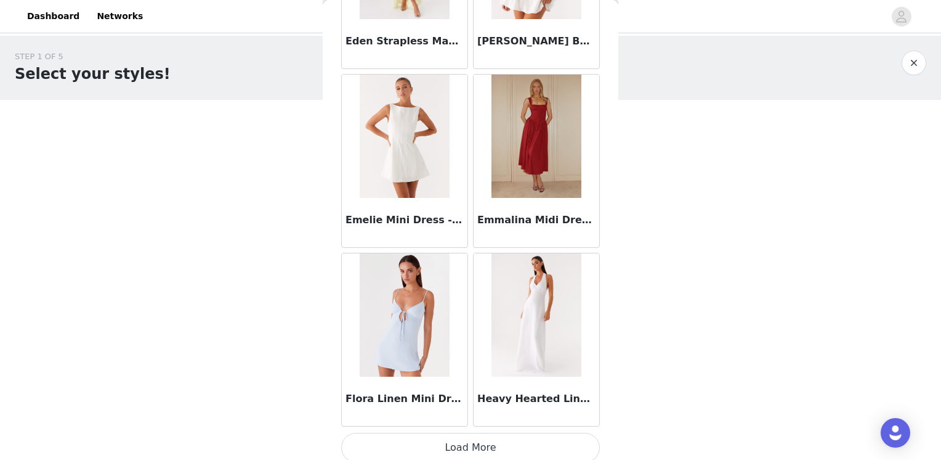
click at [488, 453] on button "Load More" at bounding box center [470, 447] width 259 height 30
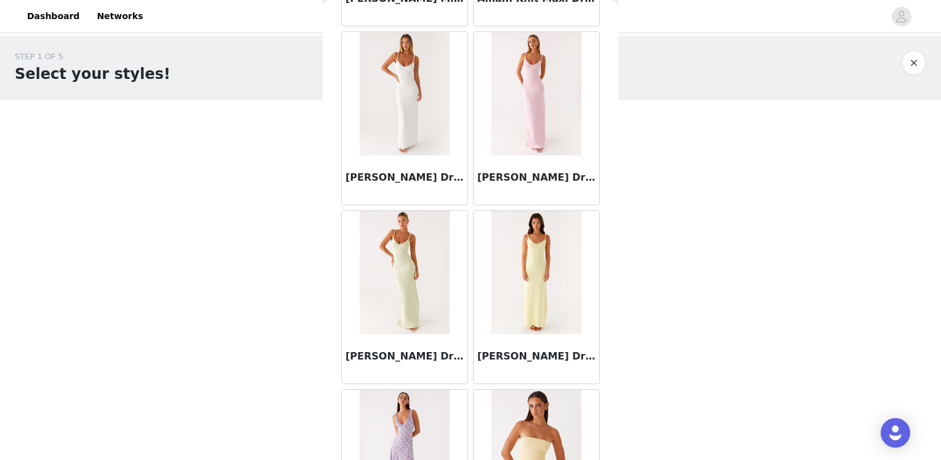
scroll to position [0, 0]
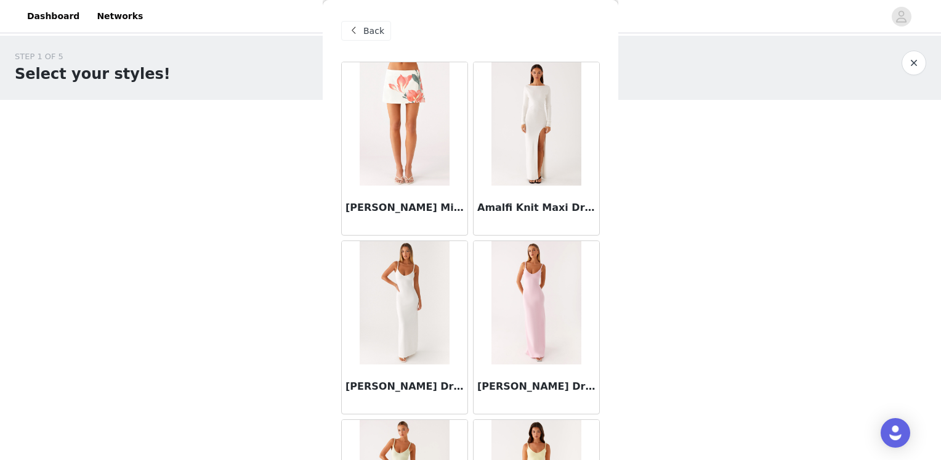
click at [338, 26] on div "Back [PERSON_NAME] Mini Skirt - Siena Floral Amalfi Knit Maxi Dress - [PERSON_N…" at bounding box center [471, 230] width 296 height 460
click at [351, 28] on span at bounding box center [353, 30] width 15 height 15
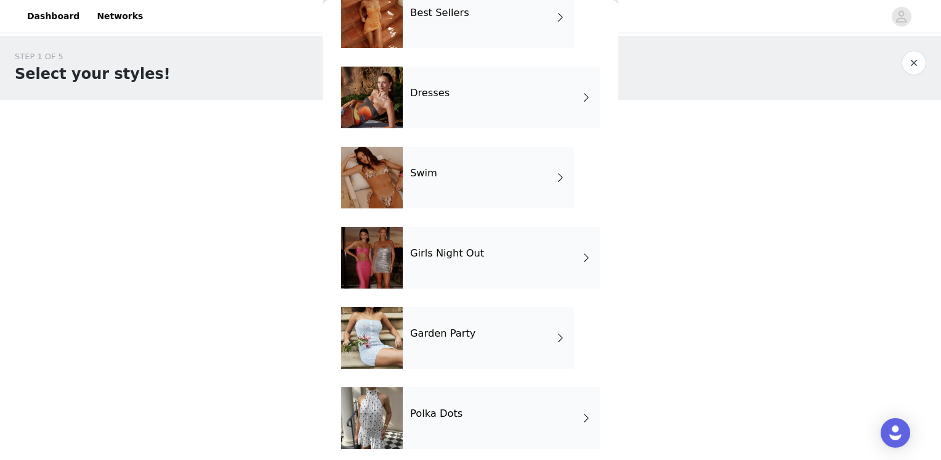
scroll to position [242, 0]
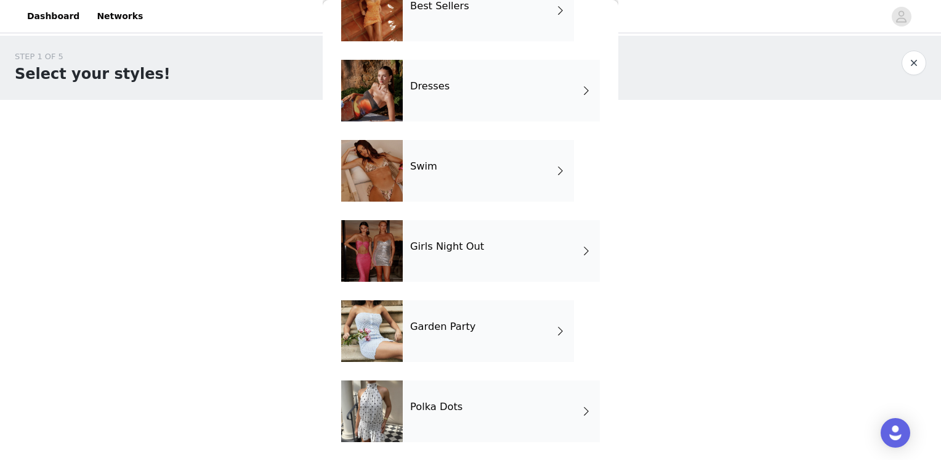
click at [468, 422] on div "Polka Dots" at bounding box center [501, 411] width 197 height 62
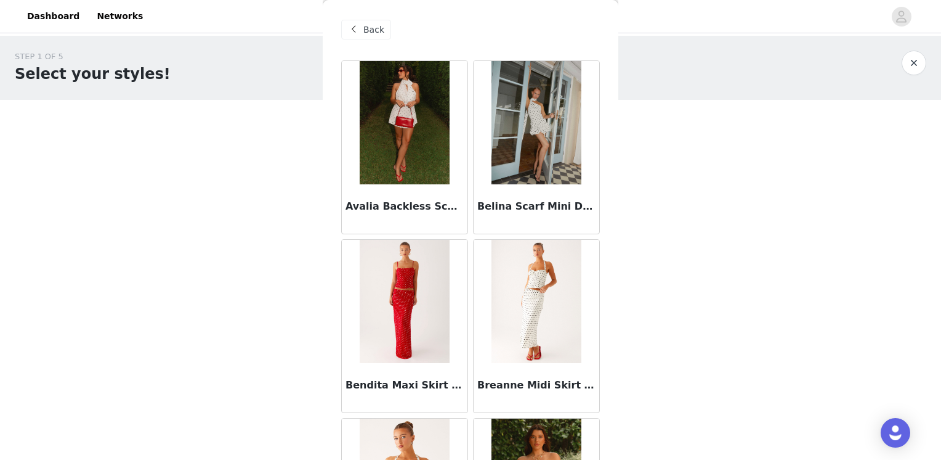
scroll to position [0, 0]
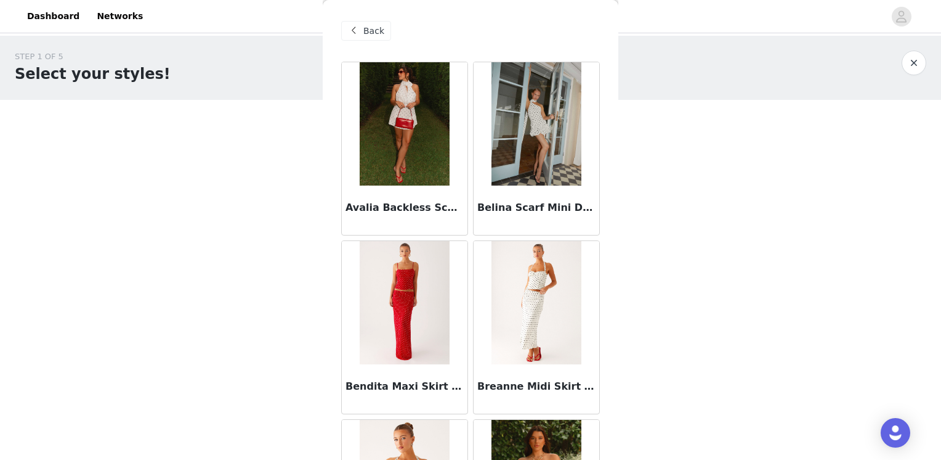
click at [374, 28] on span "Back" at bounding box center [373, 31] width 21 height 13
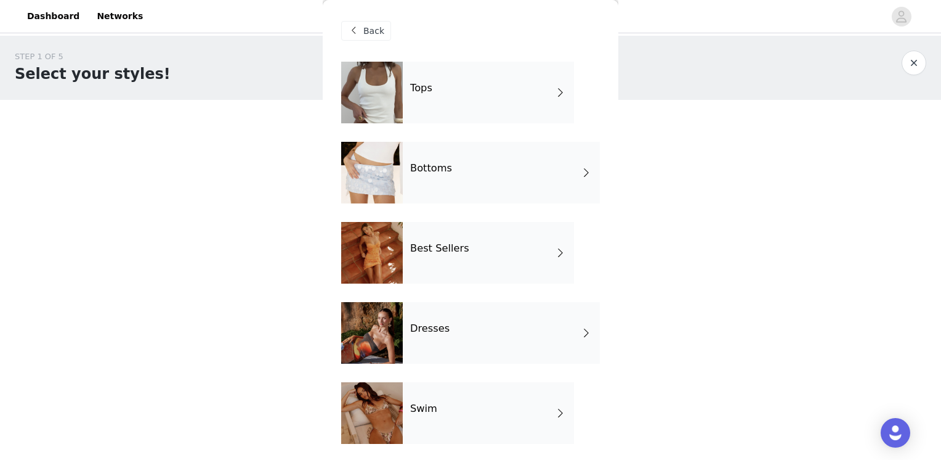
click at [448, 70] on div "Tops" at bounding box center [488, 93] width 171 height 62
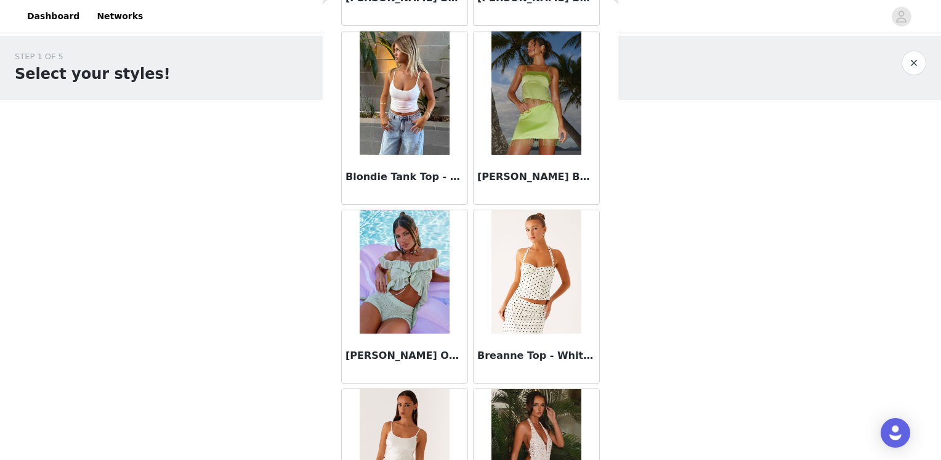
scroll to position [1422, 0]
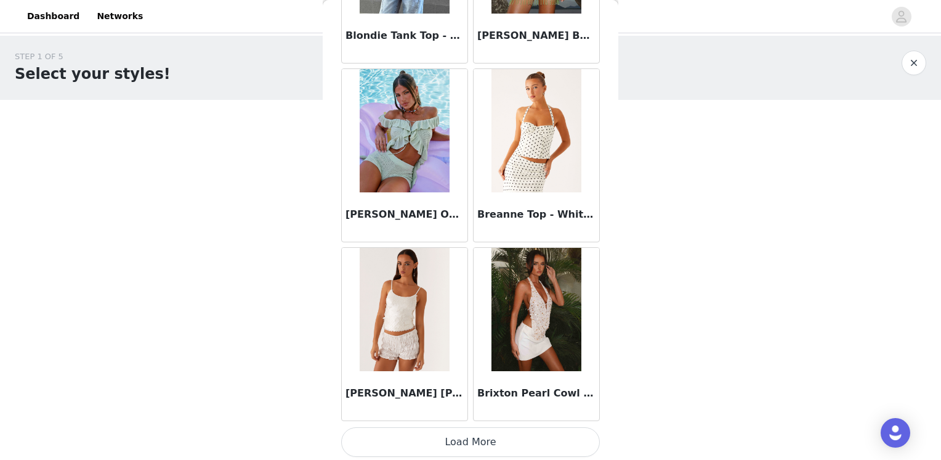
click at [551, 445] on button "Load More" at bounding box center [470, 442] width 259 height 30
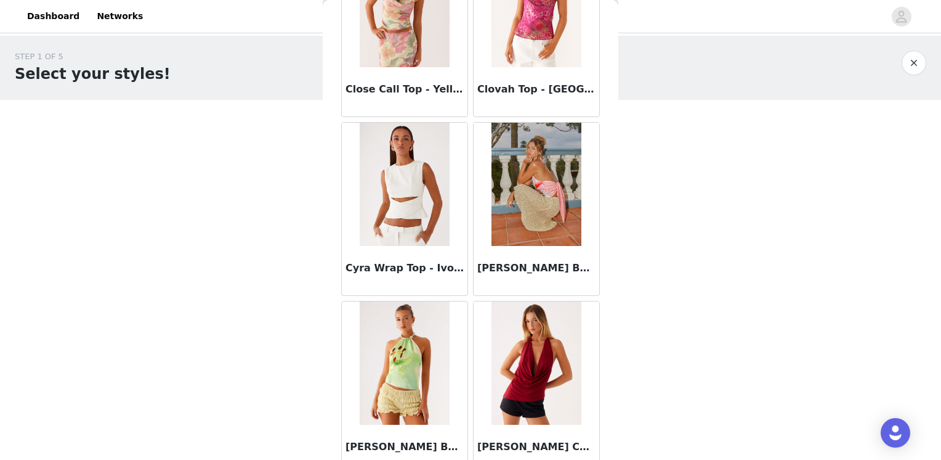
scroll to position [3206, 0]
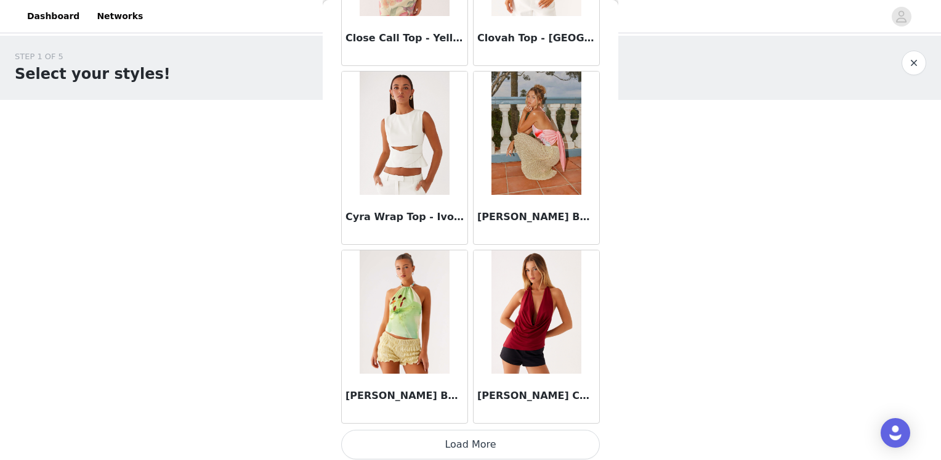
click at [428, 432] on button "Load More" at bounding box center [470, 444] width 259 height 30
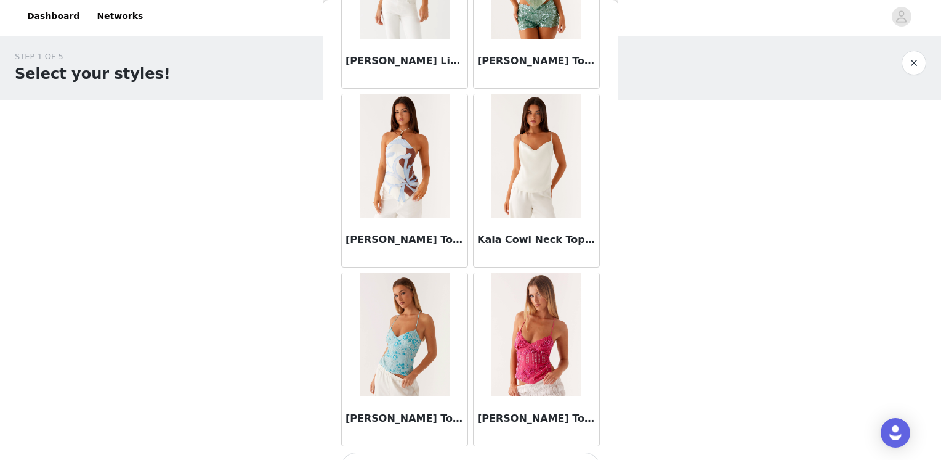
scroll to position [4991, 0]
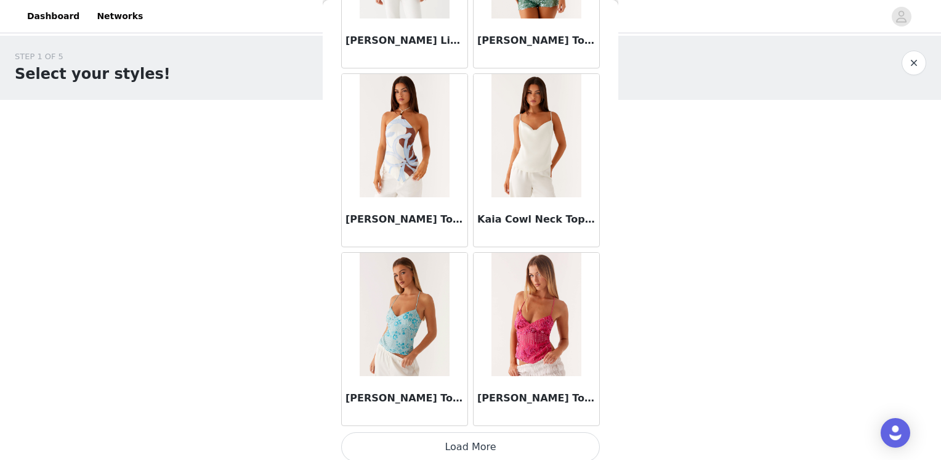
click at [460, 443] on button "Load More" at bounding box center [470, 447] width 259 height 30
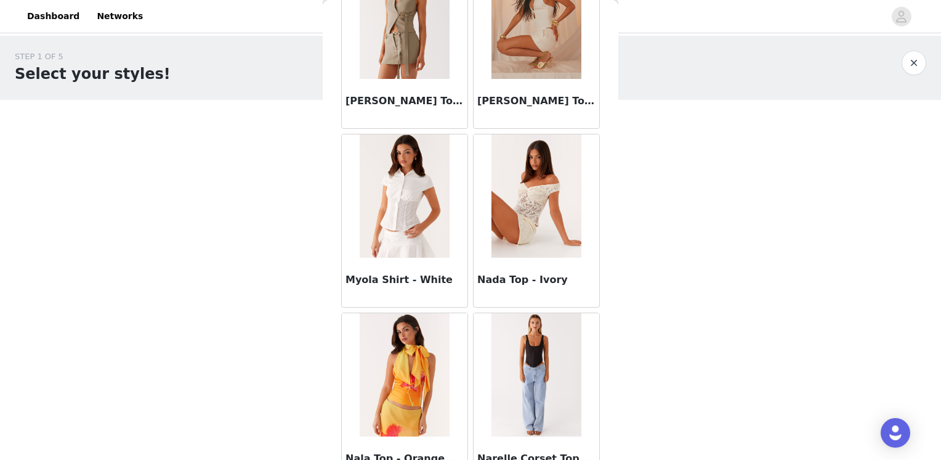
scroll to position [6775, 0]
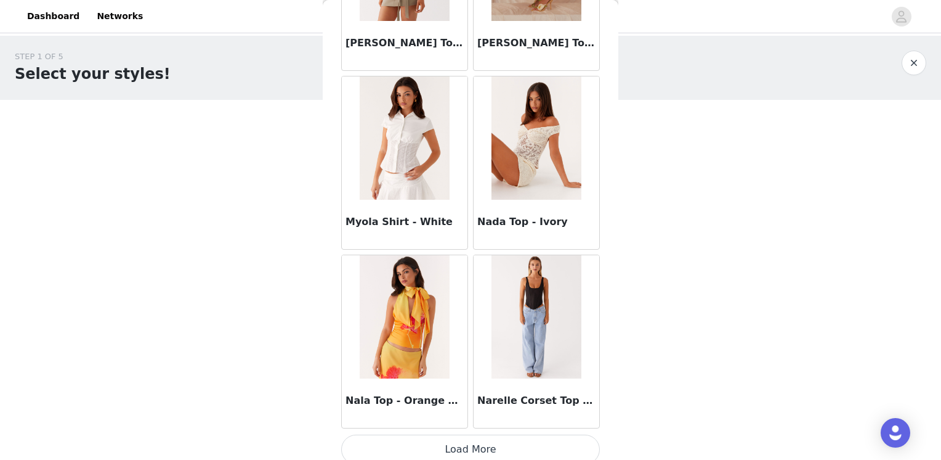
click at [466, 437] on button "Load More" at bounding box center [470, 449] width 259 height 30
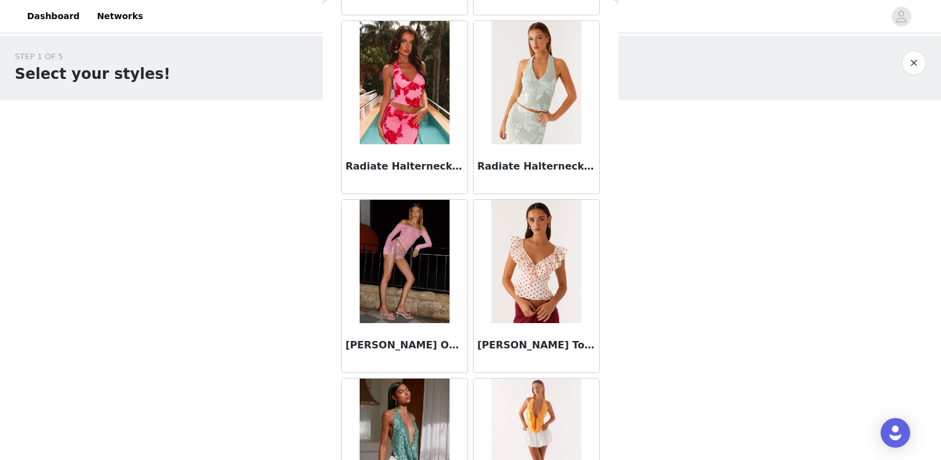
scroll to position [8559, 0]
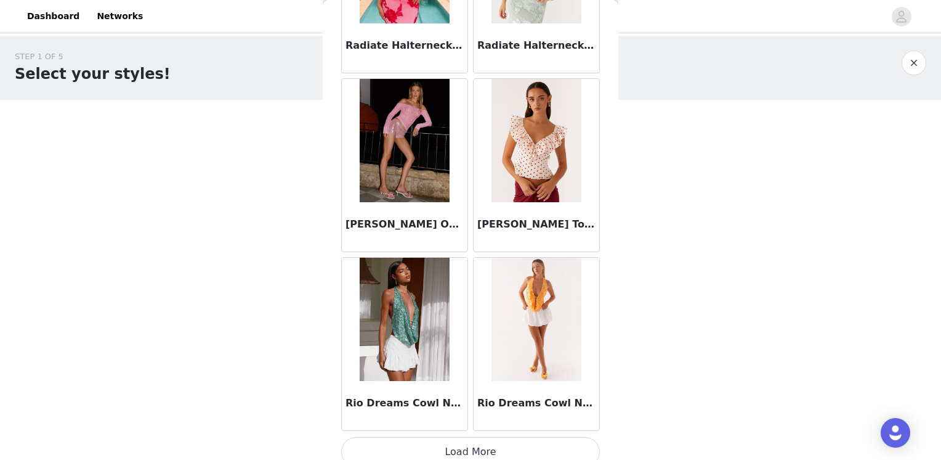
click at [517, 437] on button "Load More" at bounding box center [470, 452] width 259 height 30
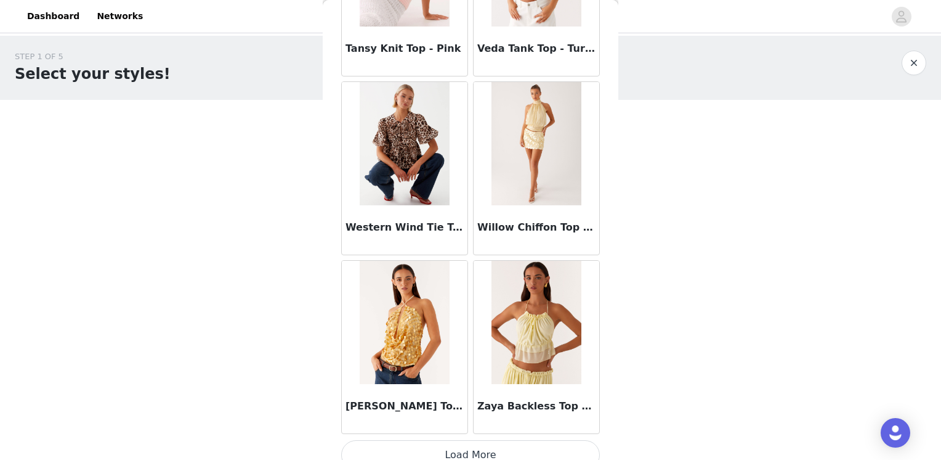
scroll to position [10343, 0]
click at [503, 440] on button "Load More" at bounding box center [470, 454] width 259 height 30
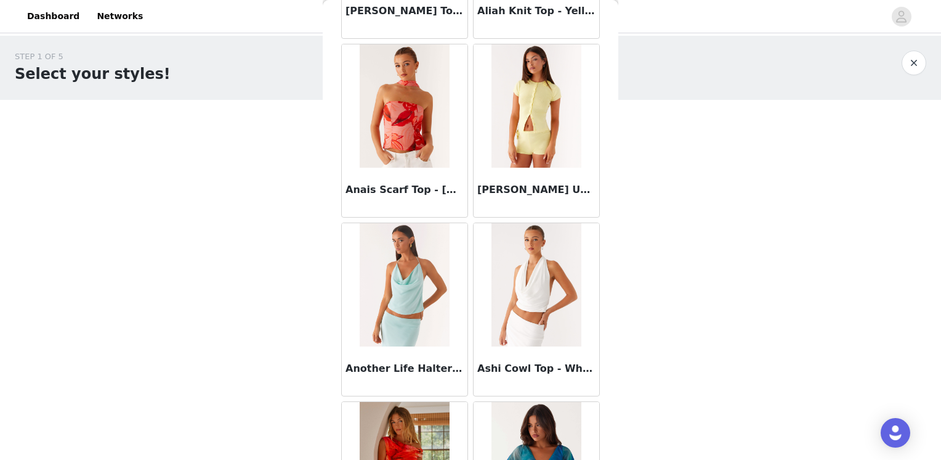
scroll to position [0, 0]
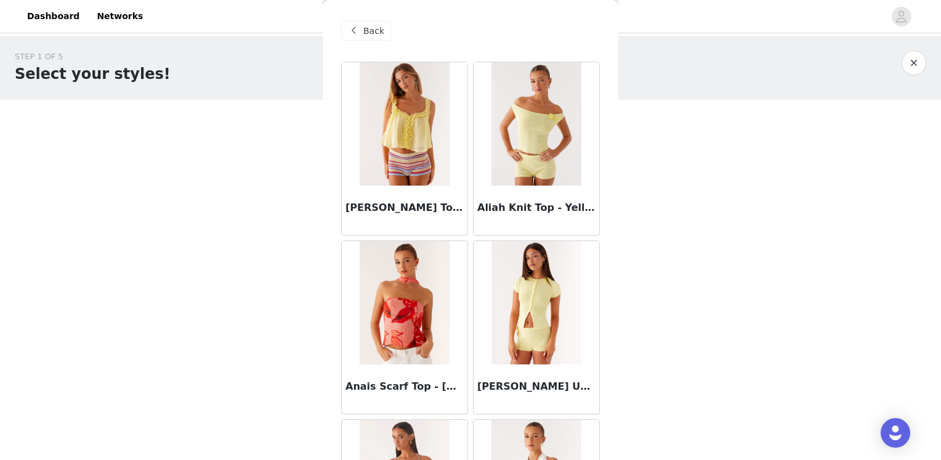
click at [351, 32] on span at bounding box center [353, 30] width 15 height 15
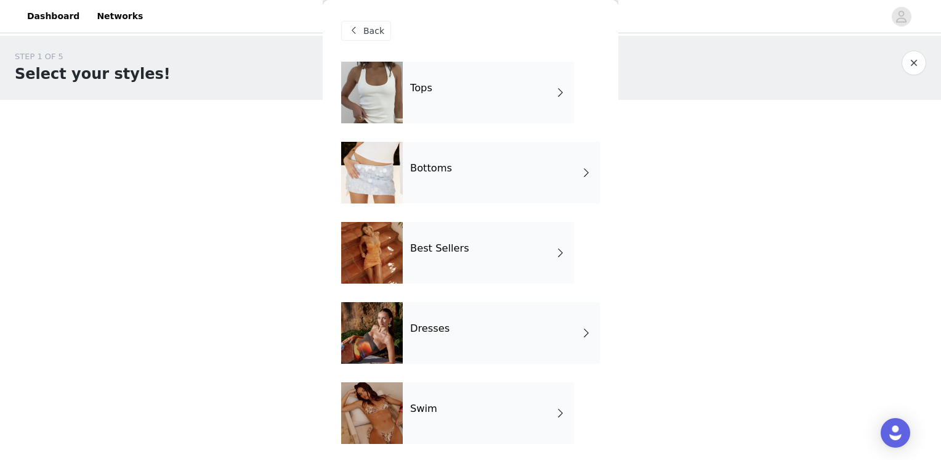
click at [488, 329] on div "Dresses" at bounding box center [501, 333] width 197 height 62
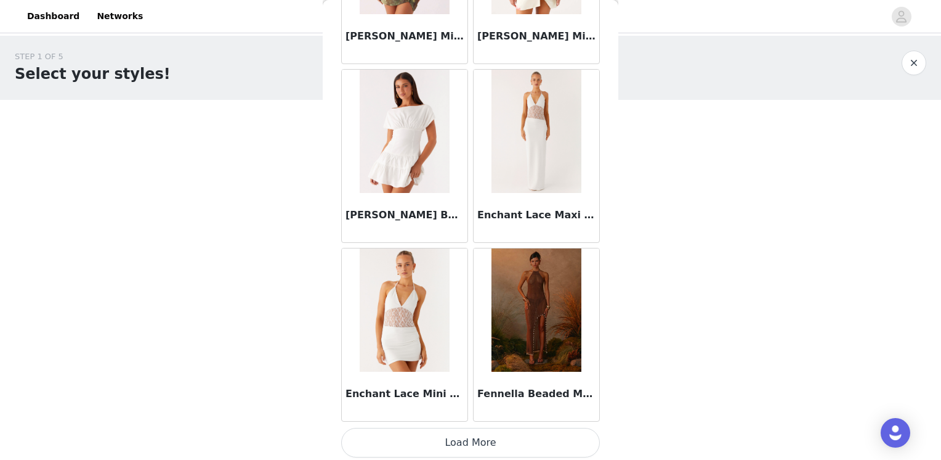
scroll to position [1422, 0]
click at [501, 447] on button "Load More" at bounding box center [470, 442] width 259 height 30
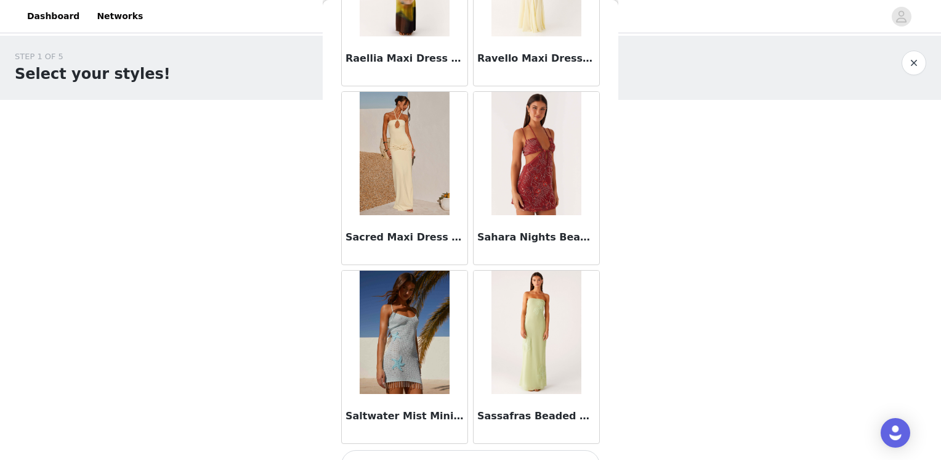
scroll to position [3206, 0]
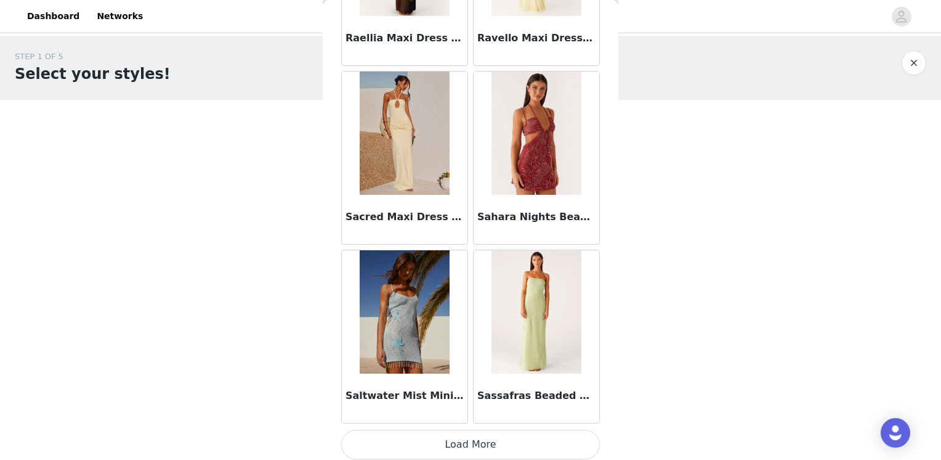
click at [497, 435] on button "Load More" at bounding box center [470, 444] width 259 height 30
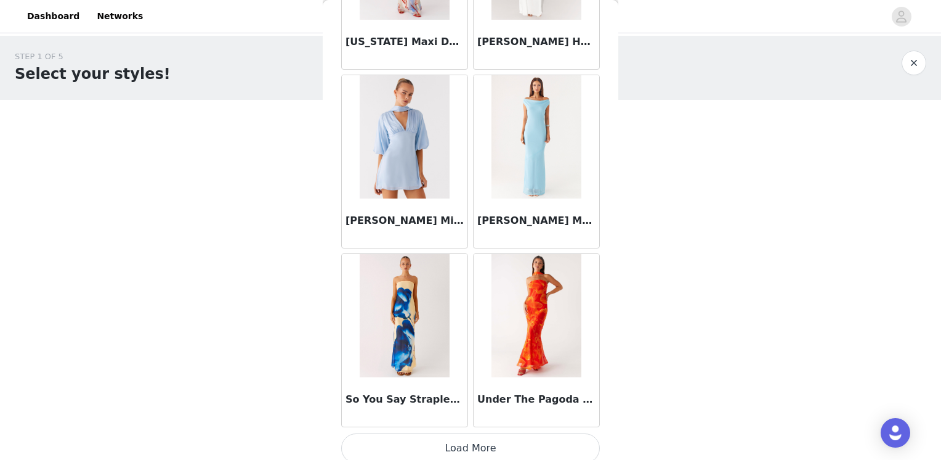
scroll to position [4991, 0]
click at [500, 439] on button "Load More" at bounding box center [470, 447] width 259 height 30
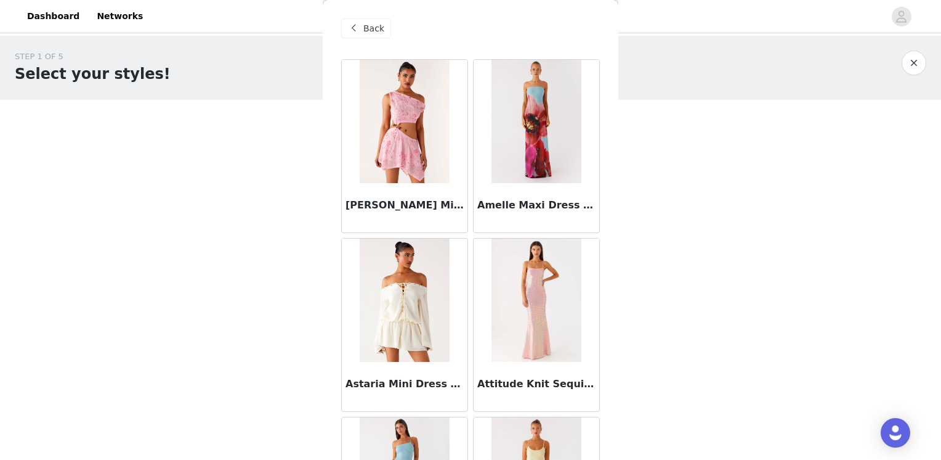
scroll to position [0, 0]
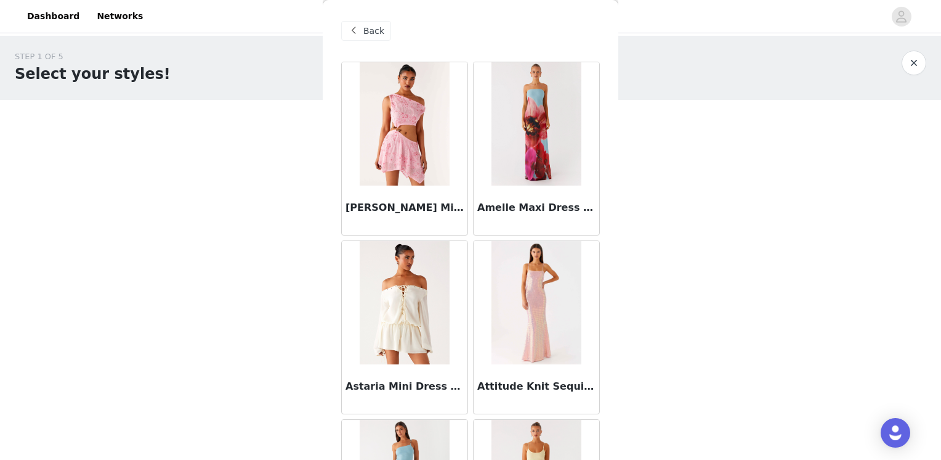
click at [349, 28] on span at bounding box center [353, 30] width 15 height 15
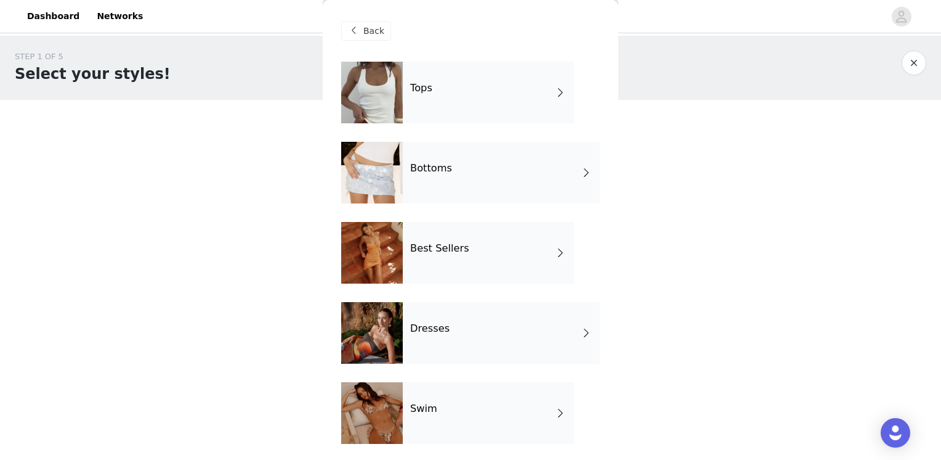
click at [483, 262] on div "Best Sellers" at bounding box center [488, 253] width 171 height 62
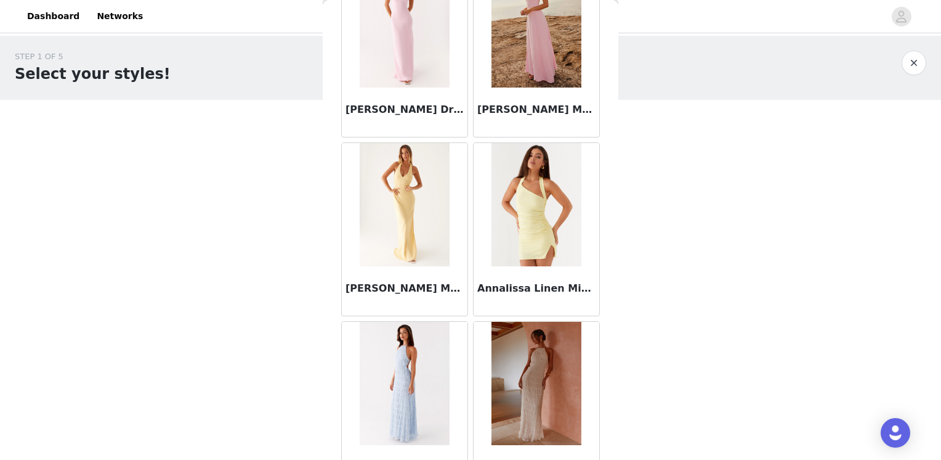
scroll to position [1422, 0]
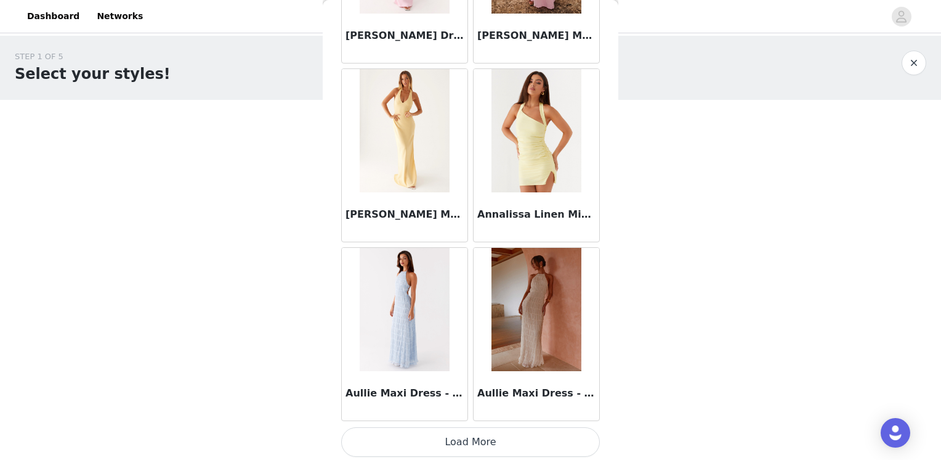
click at [447, 446] on button "Load More" at bounding box center [470, 442] width 259 height 30
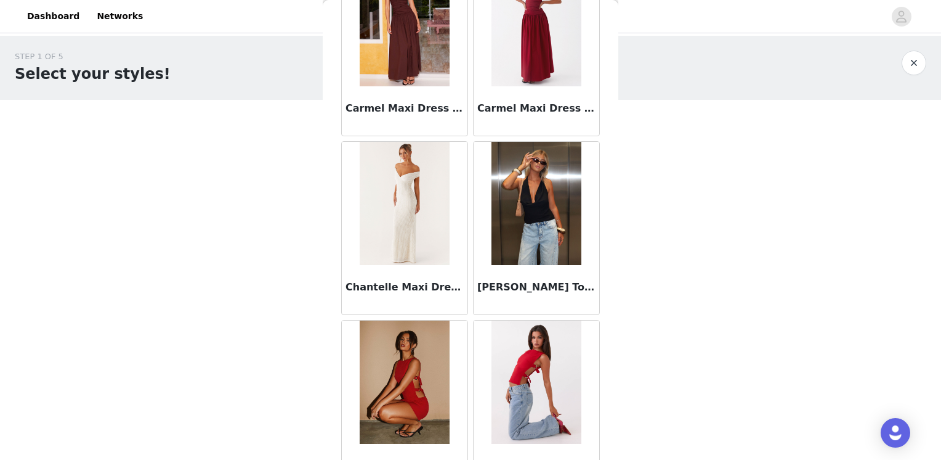
scroll to position [3024, 0]
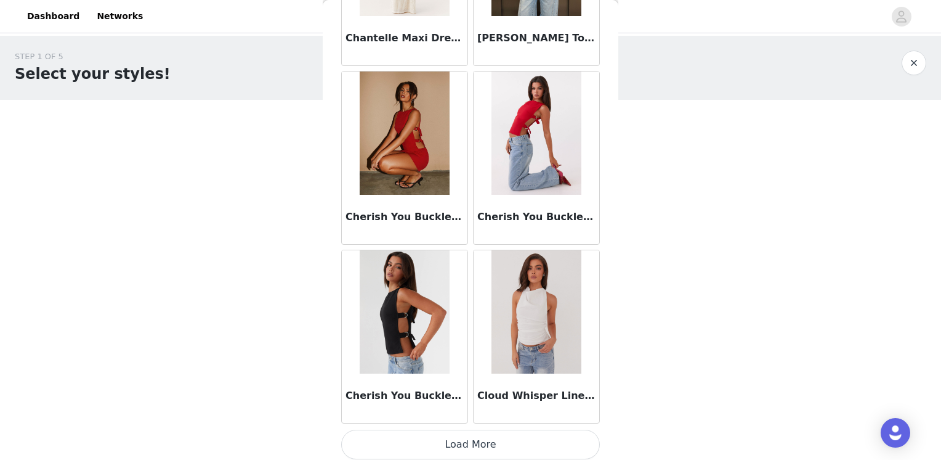
click at [500, 439] on button "Load More" at bounding box center [470, 444] width 259 height 30
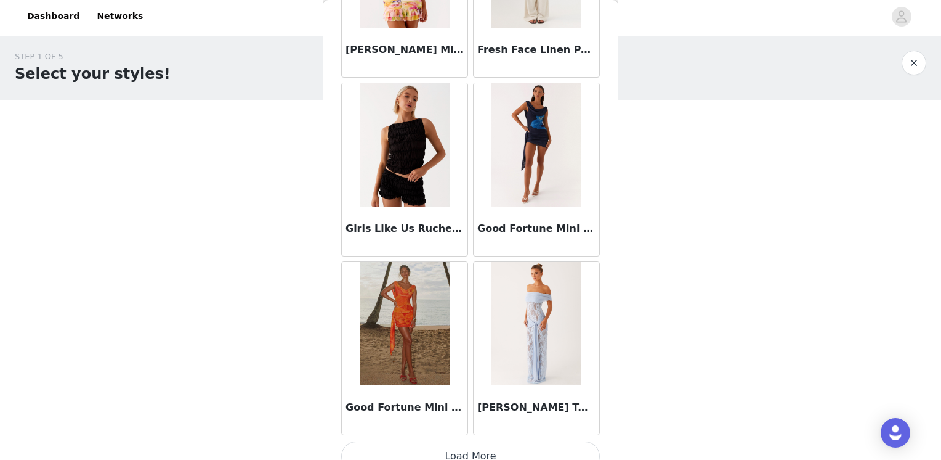
scroll to position [4991, 0]
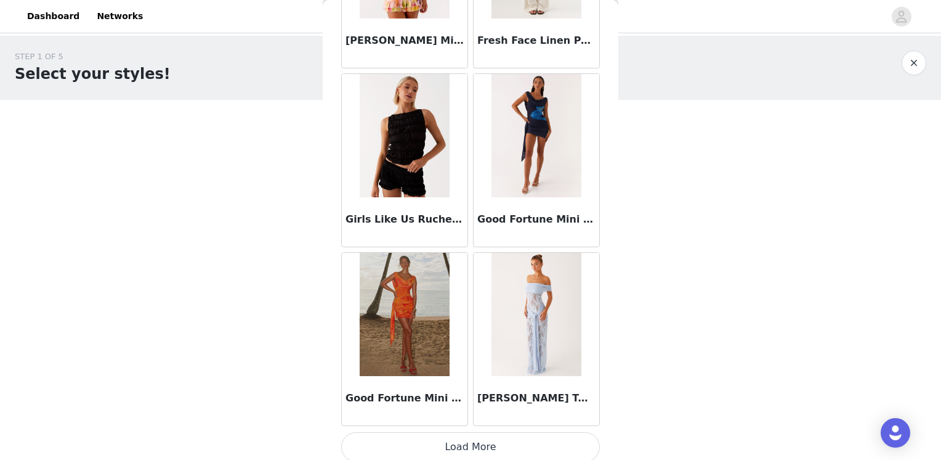
click at [500, 440] on button "Load More" at bounding box center [470, 447] width 259 height 30
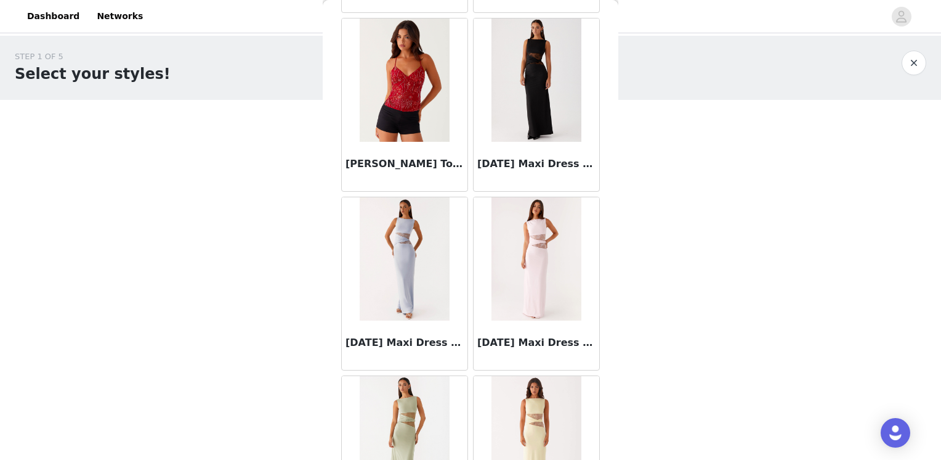
scroll to position [6775, 0]
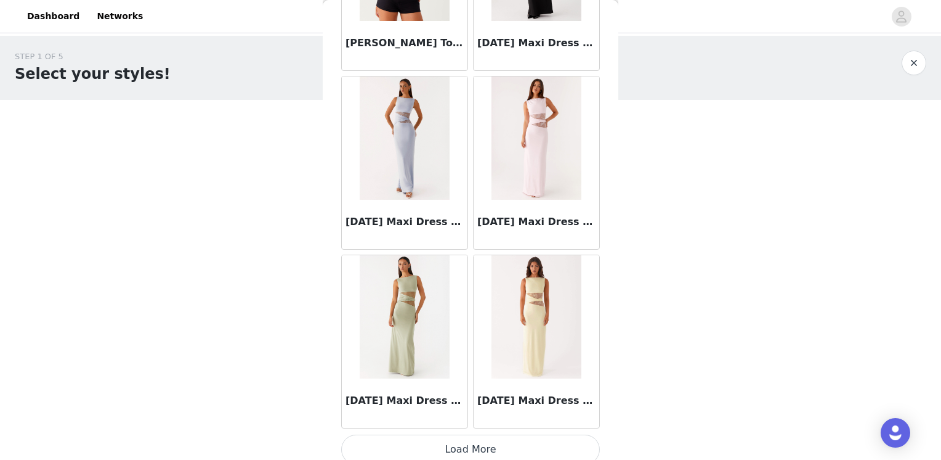
click at [506, 440] on button "Load More" at bounding box center [470, 449] width 259 height 30
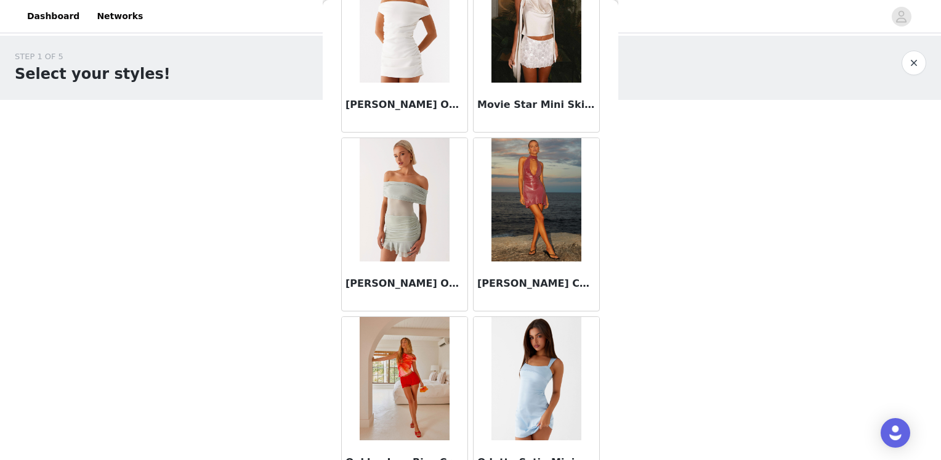
scroll to position [8559, 0]
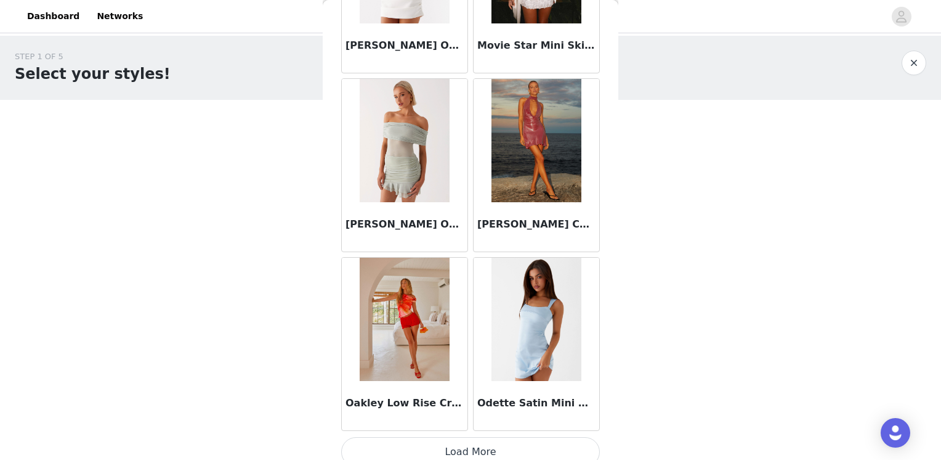
click at [474, 437] on button "Load More" at bounding box center [470, 452] width 259 height 30
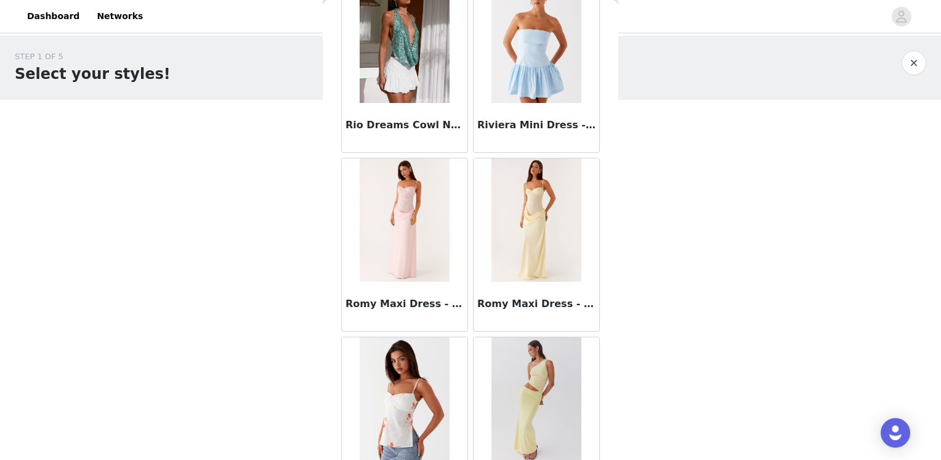
scroll to position [10343, 0]
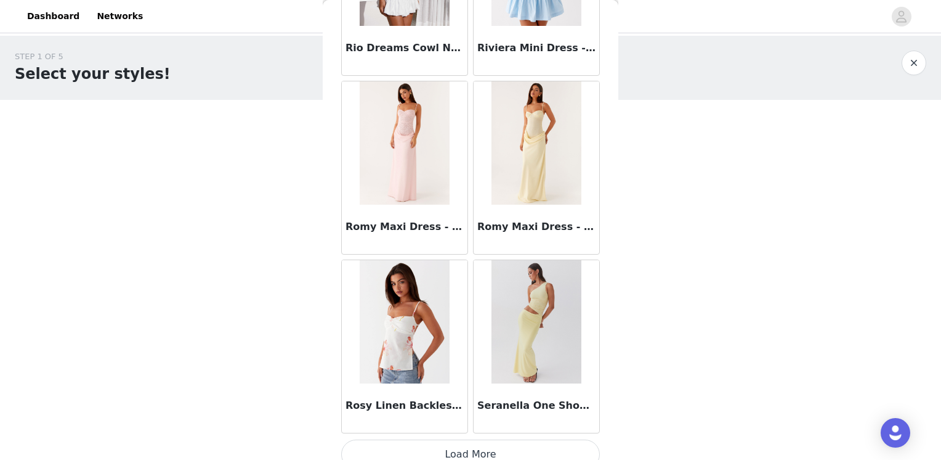
click at [441, 447] on button "Load More" at bounding box center [470, 454] width 259 height 30
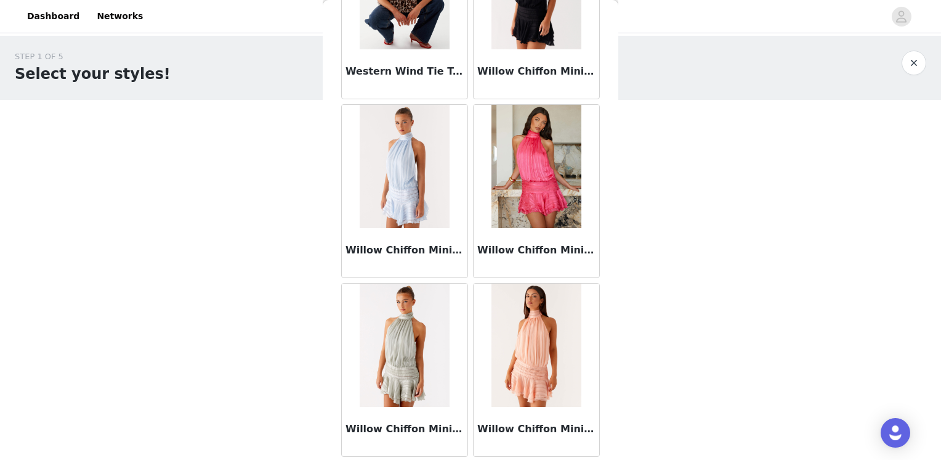
scroll to position [12127, 0]
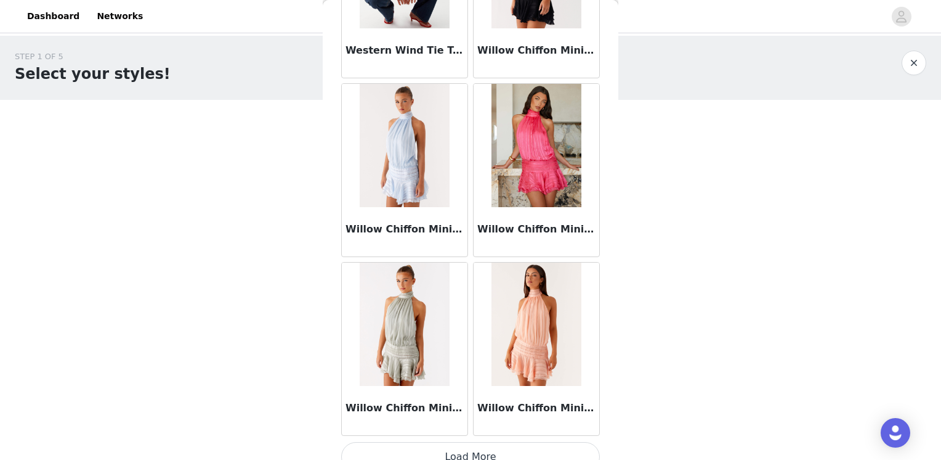
click at [456, 445] on button "Load More" at bounding box center [470, 457] width 259 height 30
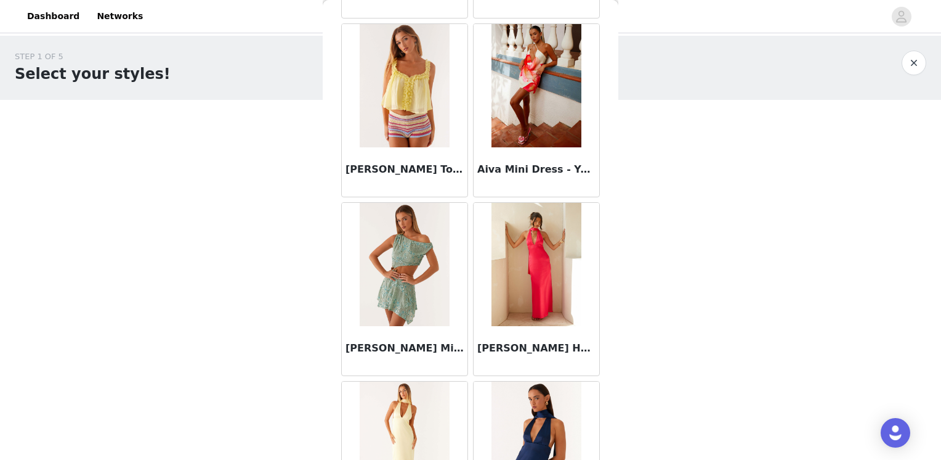
scroll to position [0, 0]
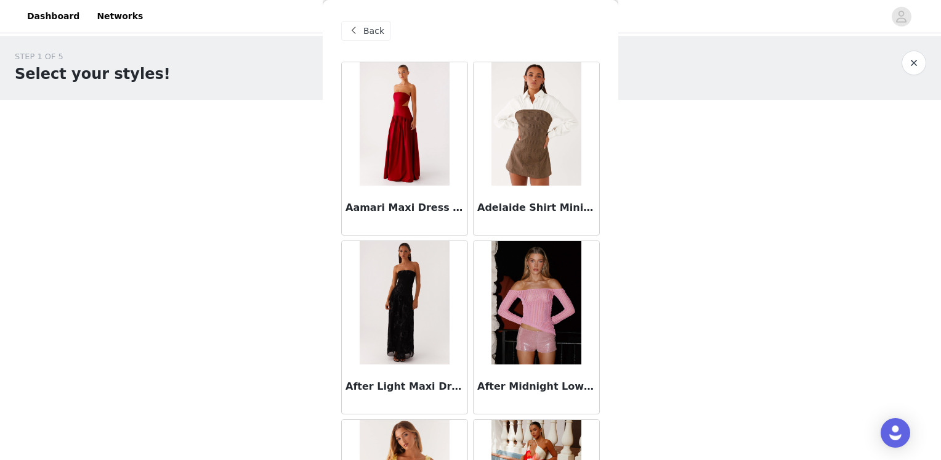
click at [352, 30] on span at bounding box center [353, 30] width 15 height 15
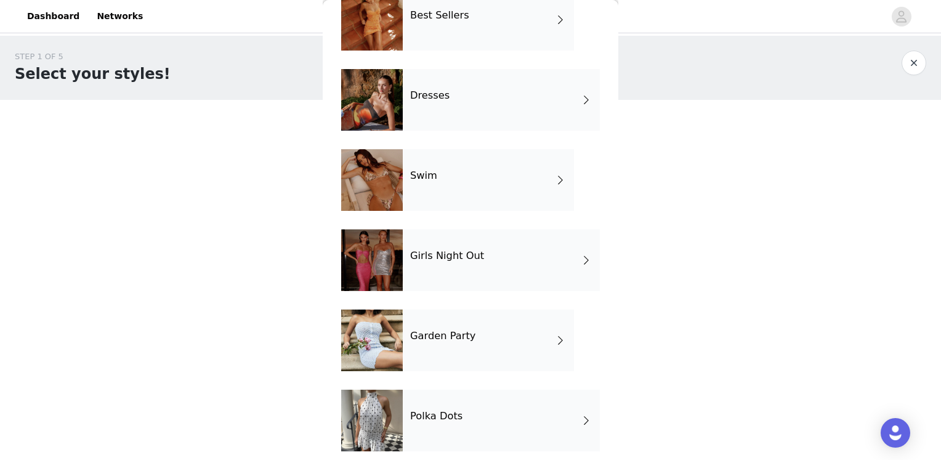
scroll to position [242, 0]
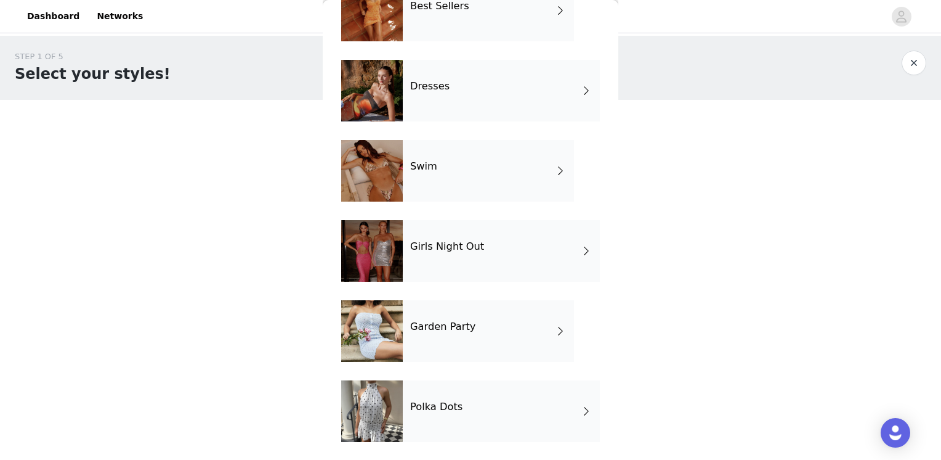
click at [513, 259] on div "Girls Night Out" at bounding box center [501, 251] width 197 height 62
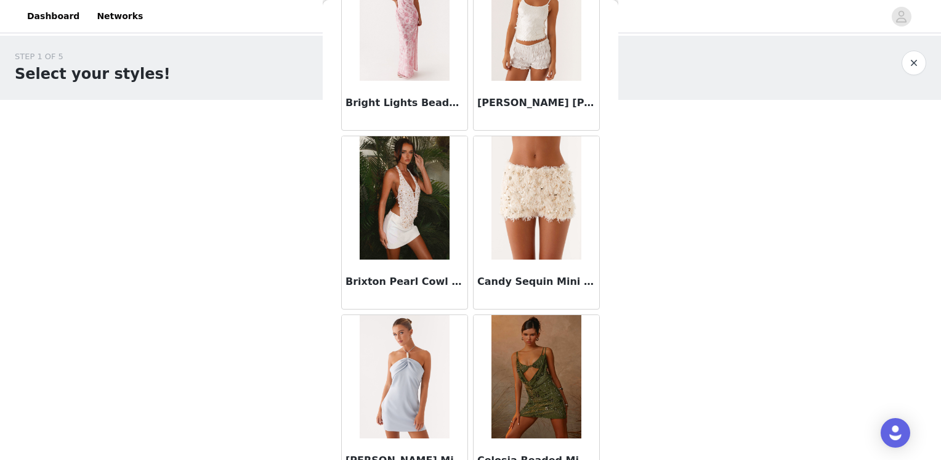
scroll to position [1422, 0]
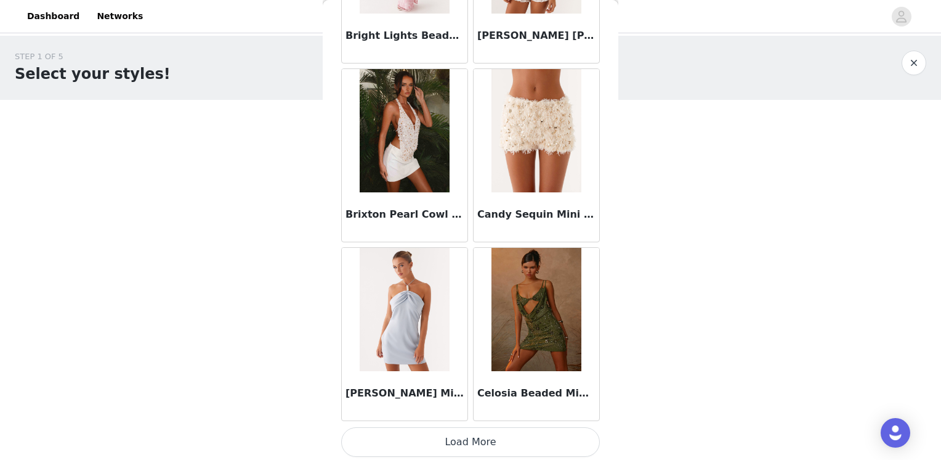
click at [498, 445] on button "Load More" at bounding box center [470, 442] width 259 height 30
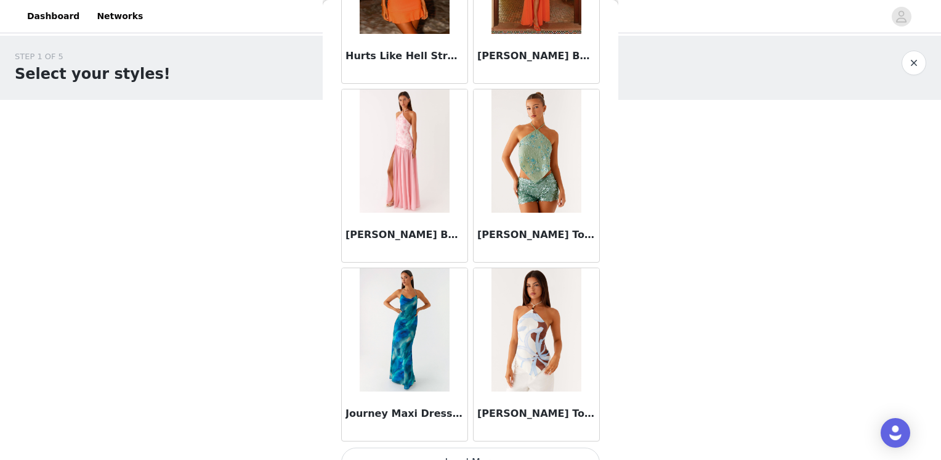
scroll to position [3206, 0]
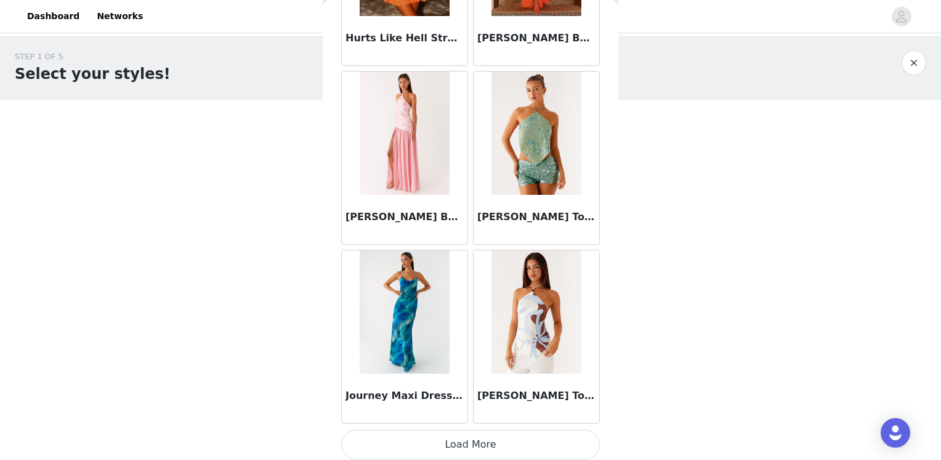
click at [483, 443] on button "Load More" at bounding box center [470, 444] width 259 height 30
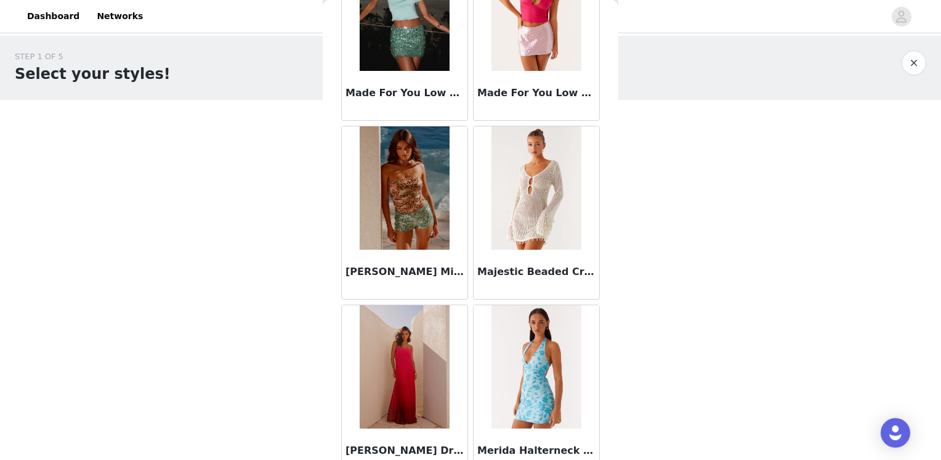
scroll to position [4991, 0]
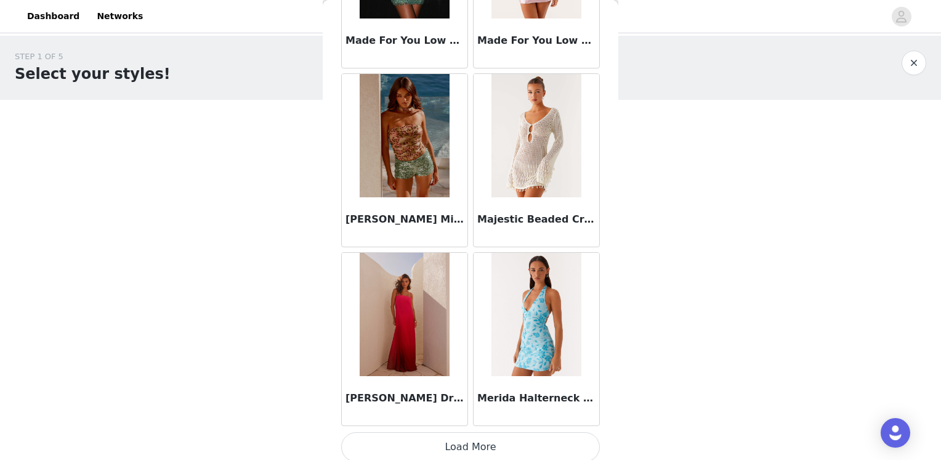
click at [473, 442] on button "Load More" at bounding box center [470, 447] width 259 height 30
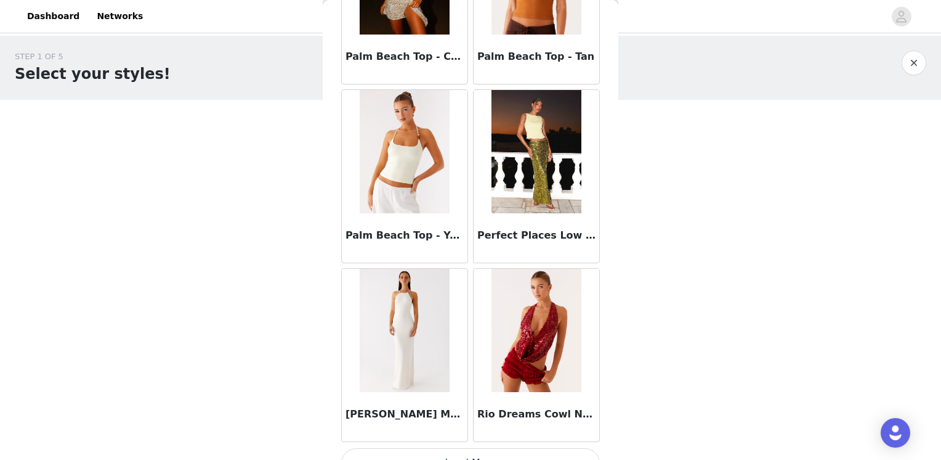
scroll to position [6775, 0]
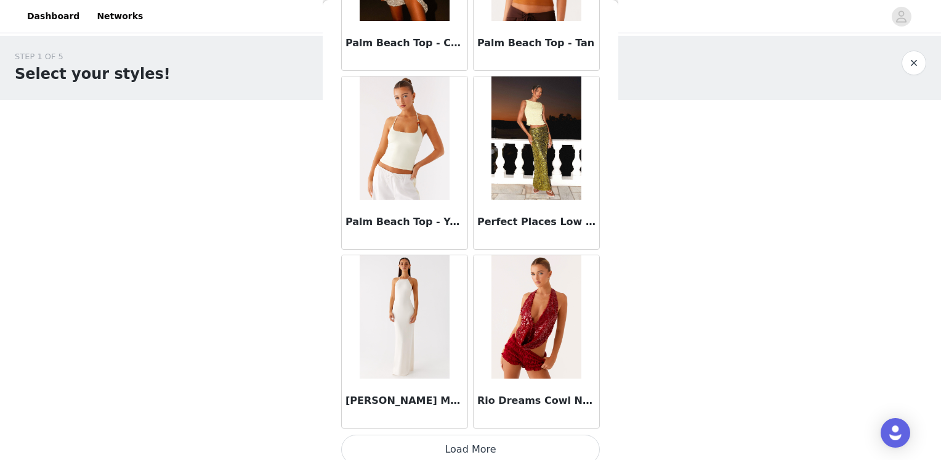
click at [491, 438] on button "Load More" at bounding box center [470, 449] width 259 height 30
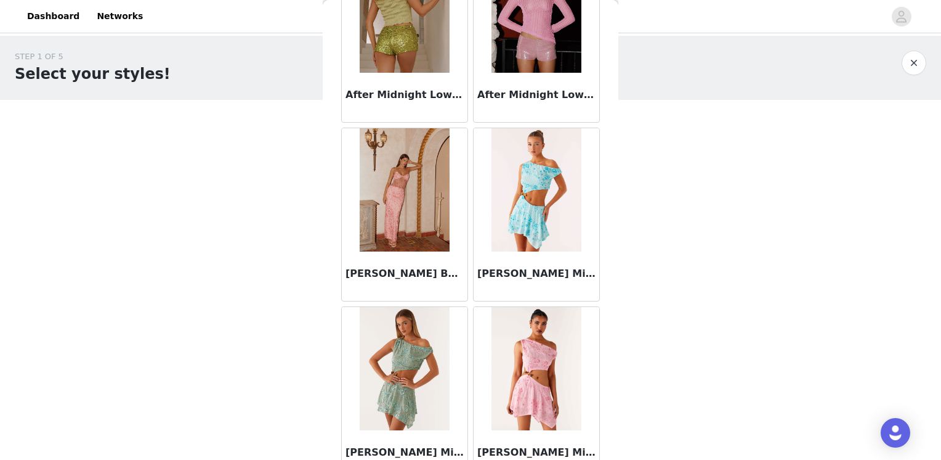
scroll to position [0, 0]
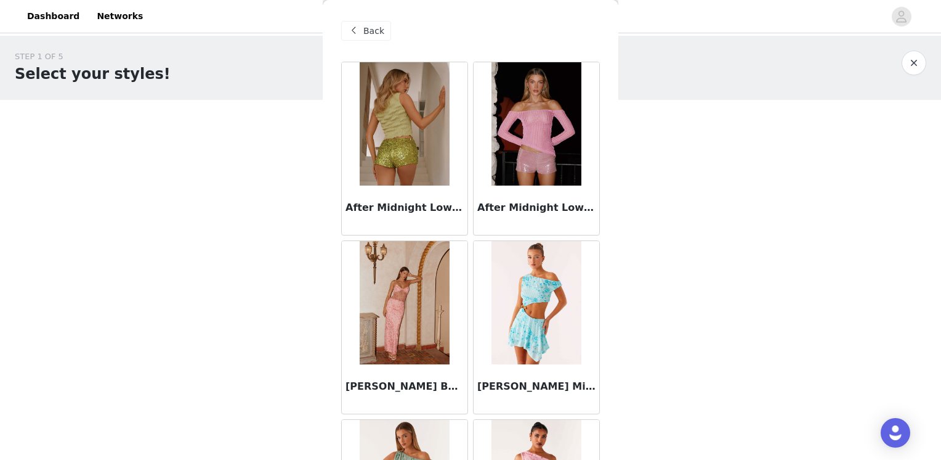
click at [370, 31] on span "Back" at bounding box center [373, 31] width 21 height 13
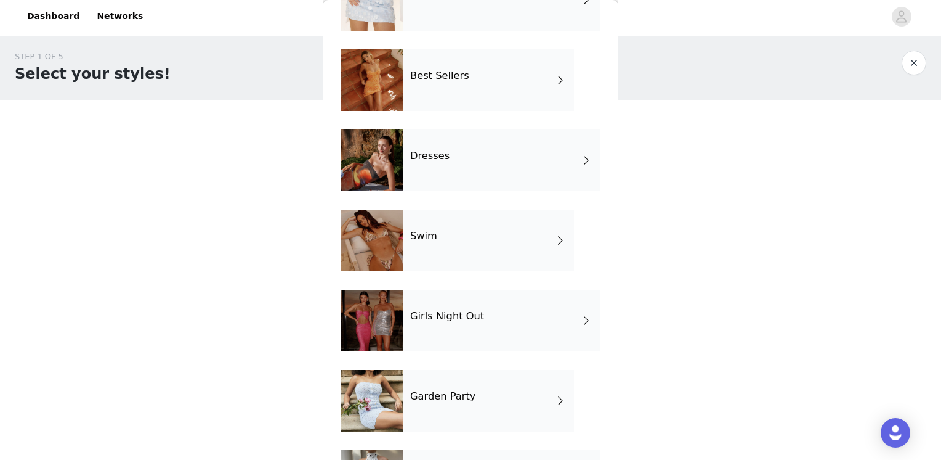
scroll to position [242, 0]
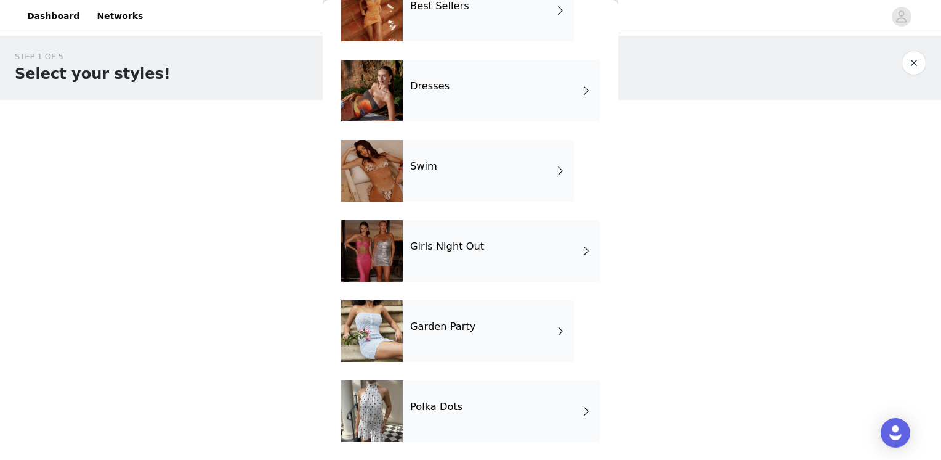
click at [485, 346] on div "Garden Party" at bounding box center [488, 331] width 171 height 62
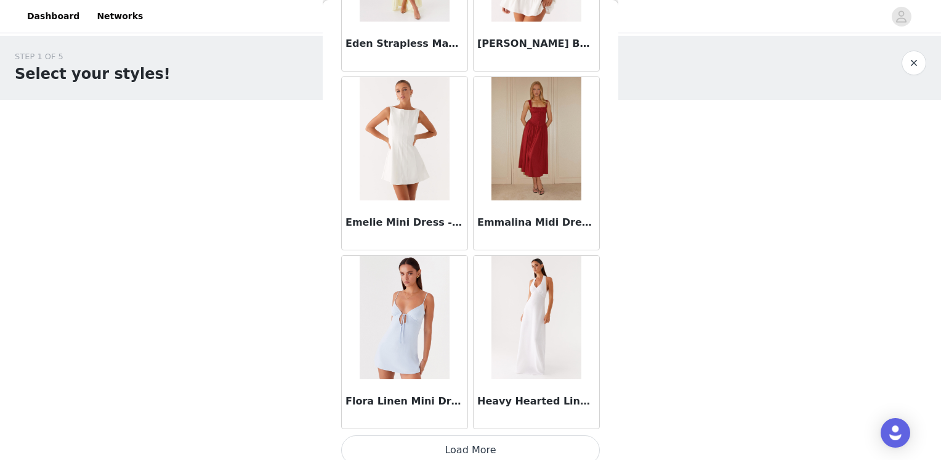
scroll to position [1422, 0]
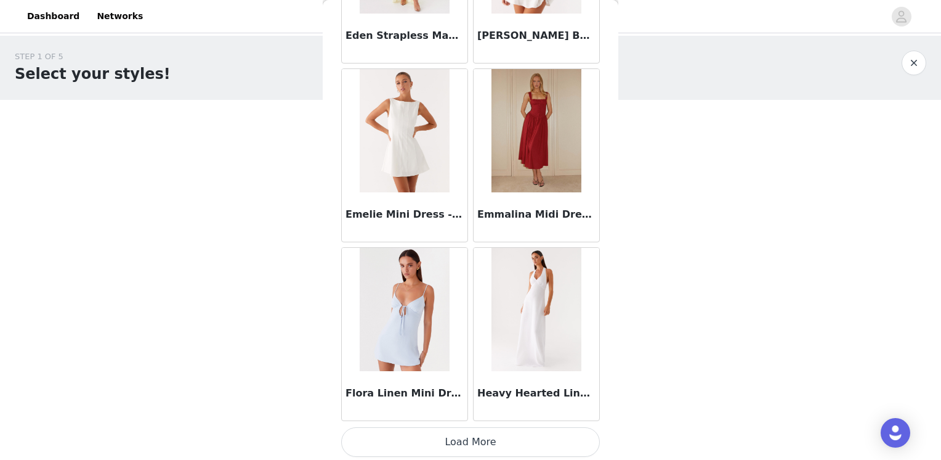
click at [490, 445] on button "Load More" at bounding box center [470, 442] width 259 height 30
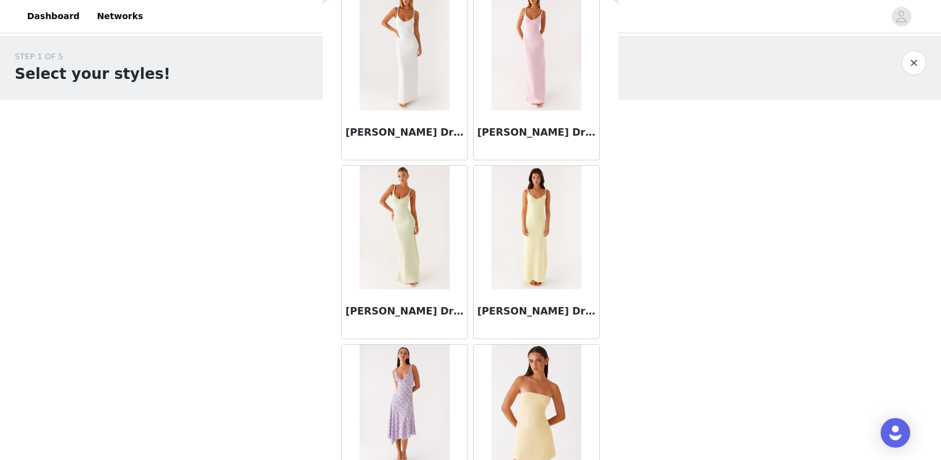
scroll to position [0, 0]
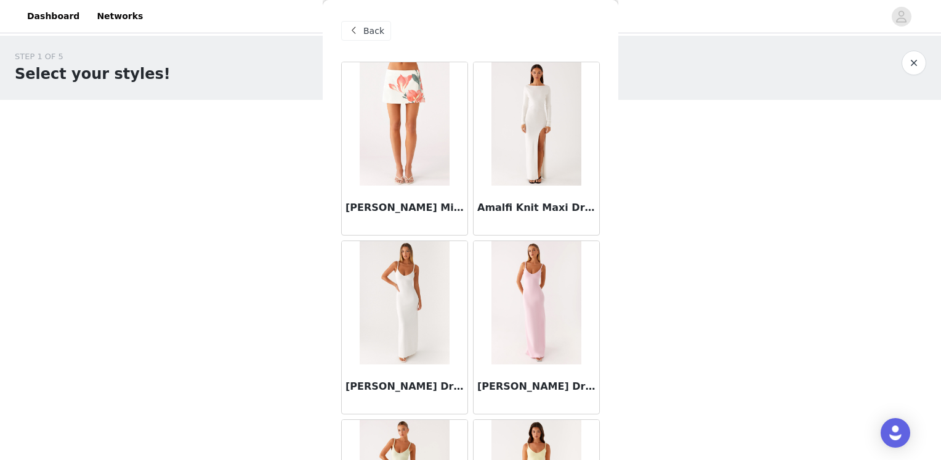
click at [375, 26] on span "Back" at bounding box center [373, 31] width 21 height 13
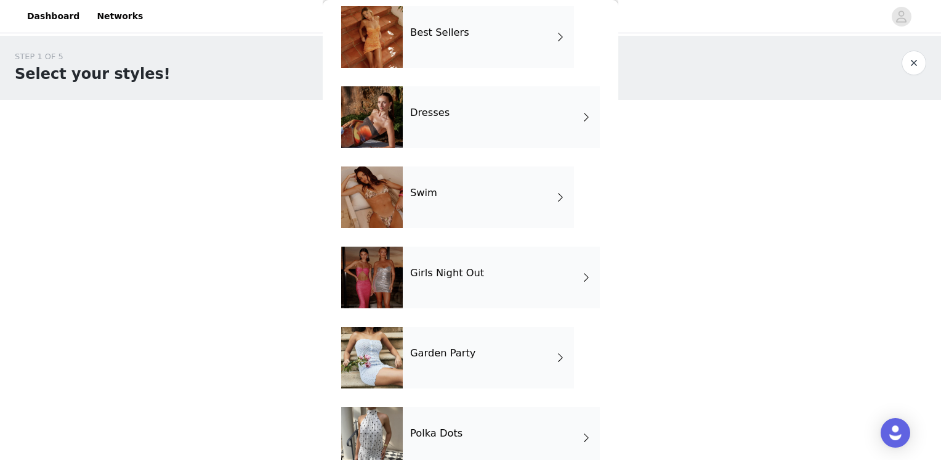
scroll to position [242, 0]
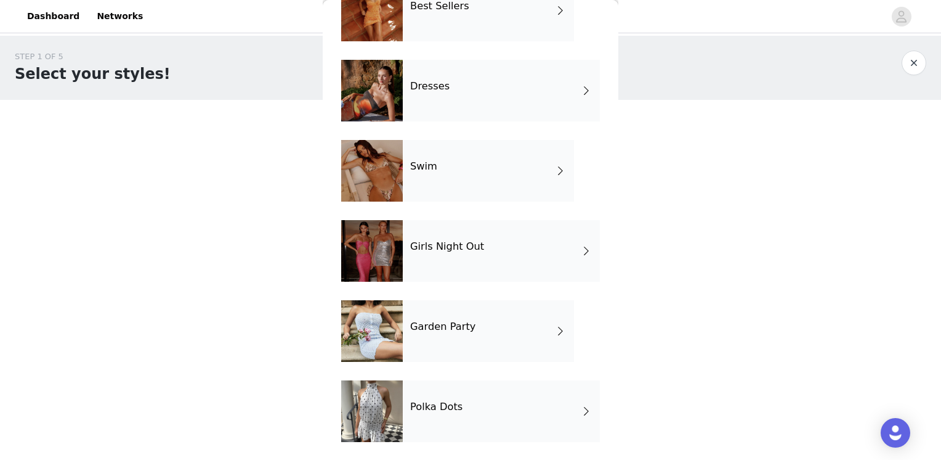
click at [471, 415] on div "Polka Dots" at bounding box center [501, 411] width 197 height 62
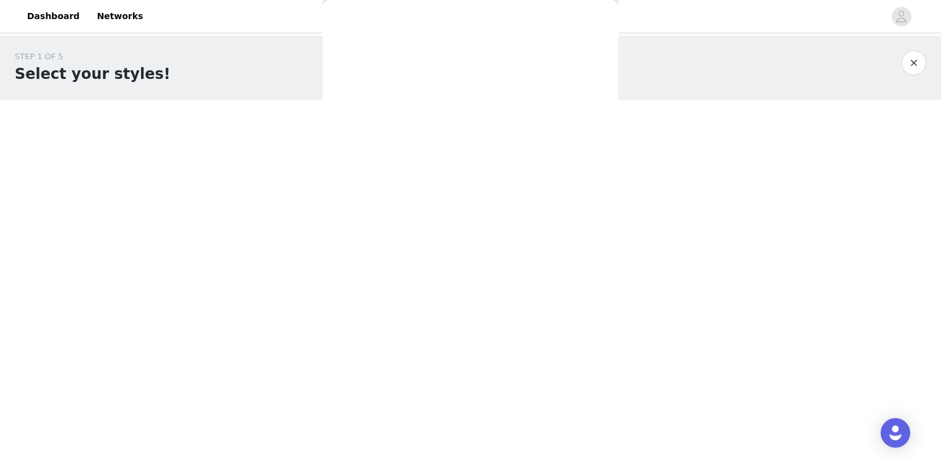
scroll to position [0, 0]
